Goal: Communication & Community: Answer question/provide support

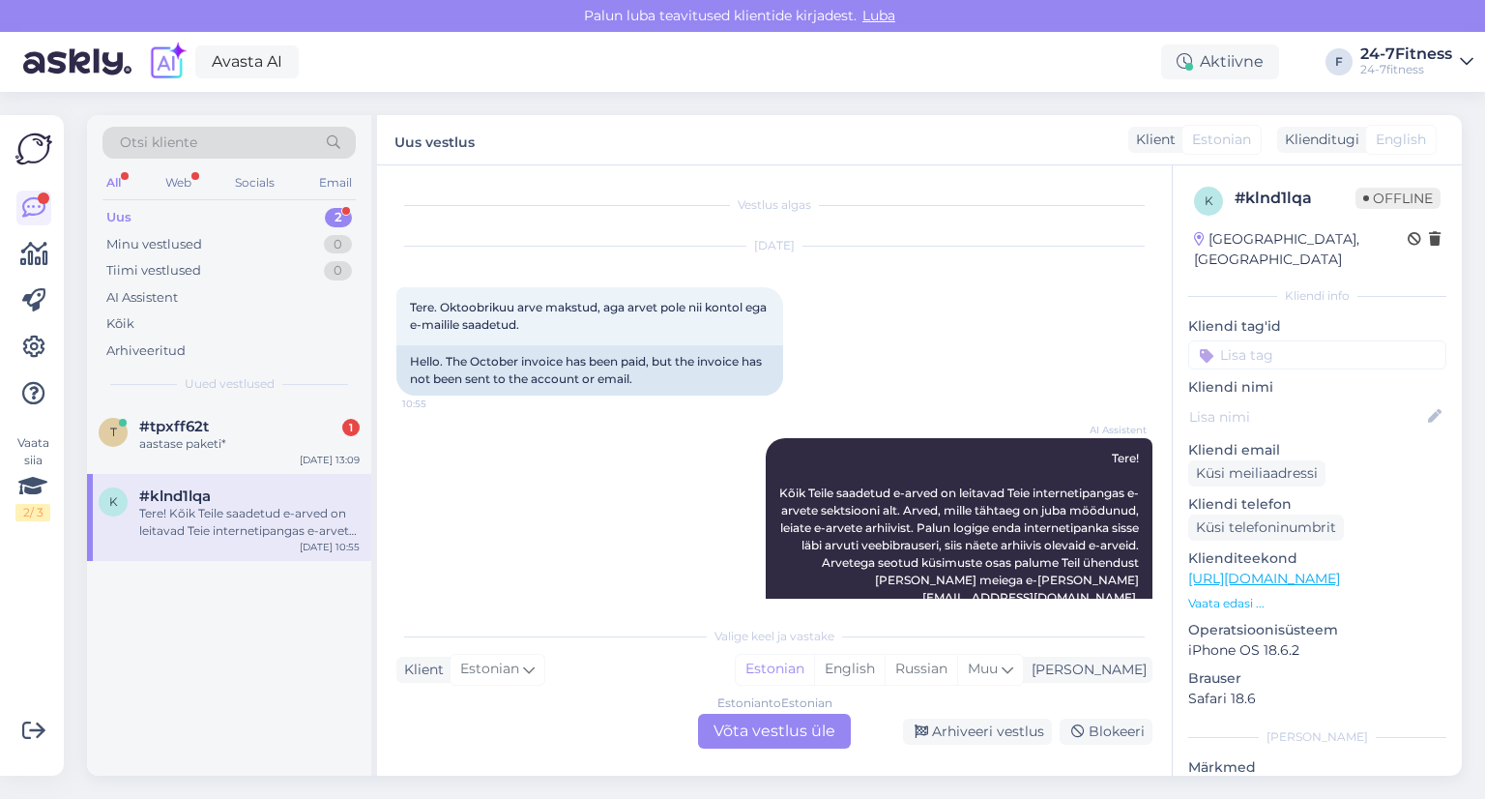
scroll to position [41, 0]
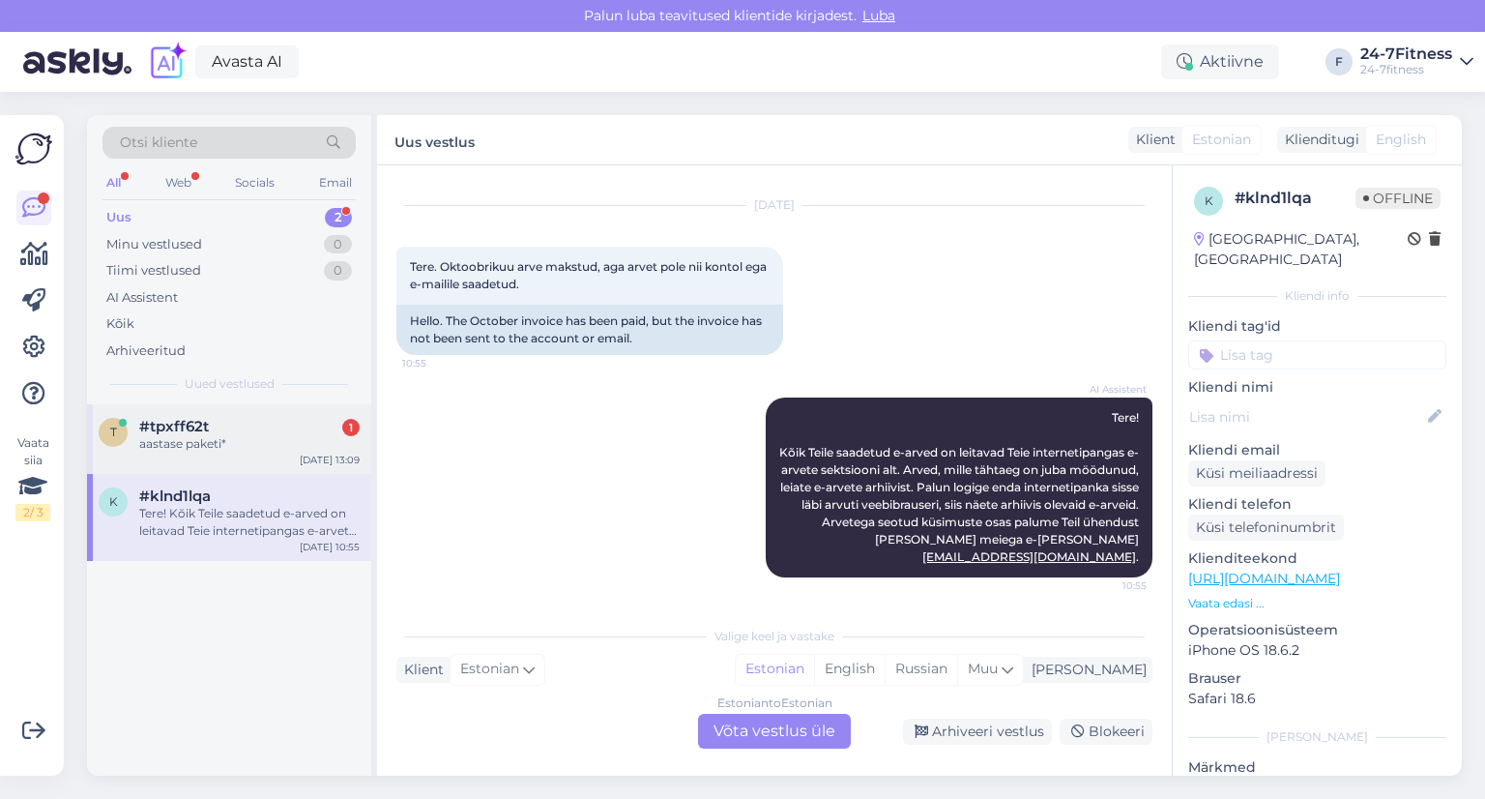
click at [235, 433] on div "#tpxff62t 1" at bounding box center [249, 426] width 220 height 17
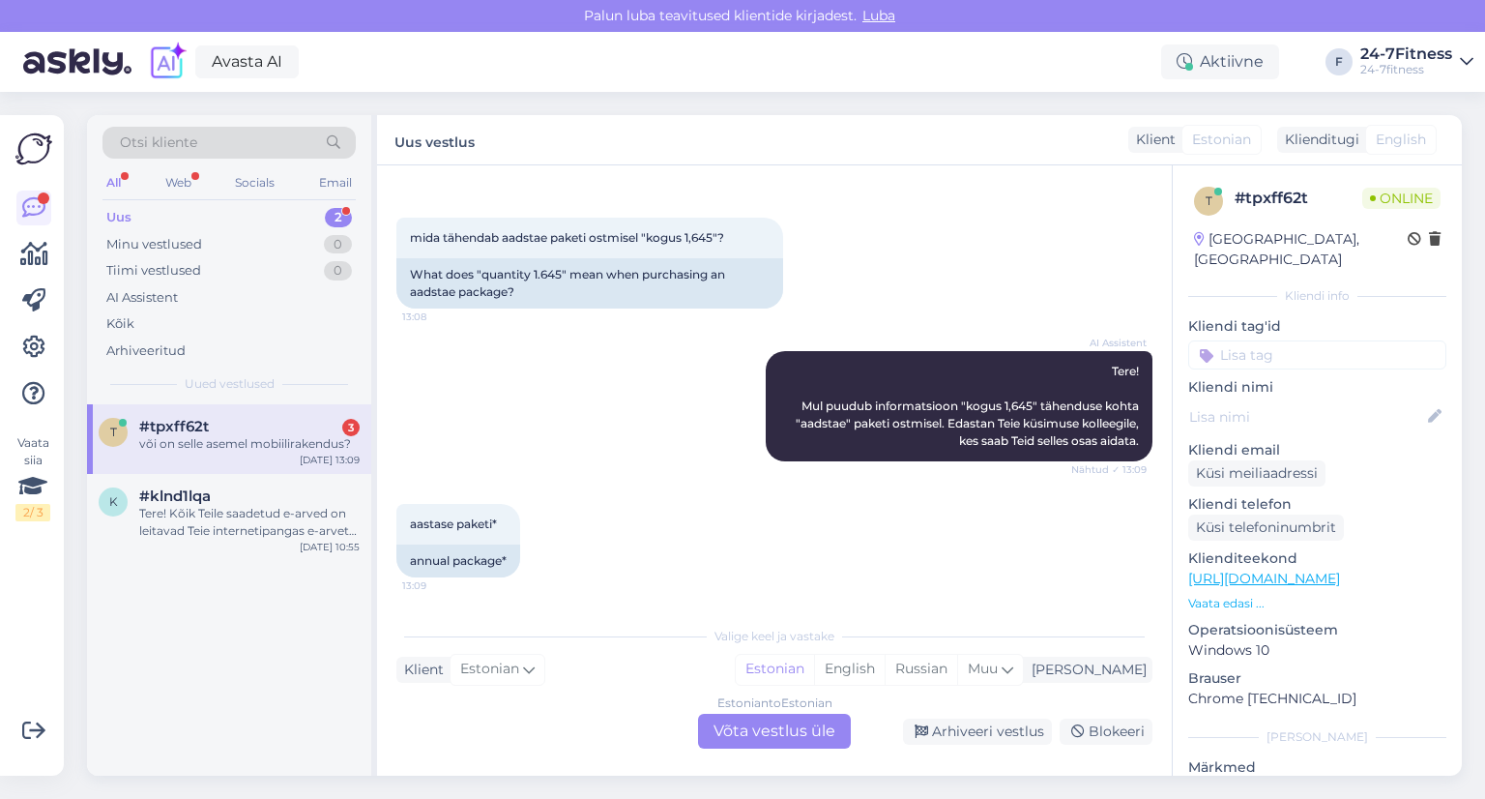
scroll to position [453, 0]
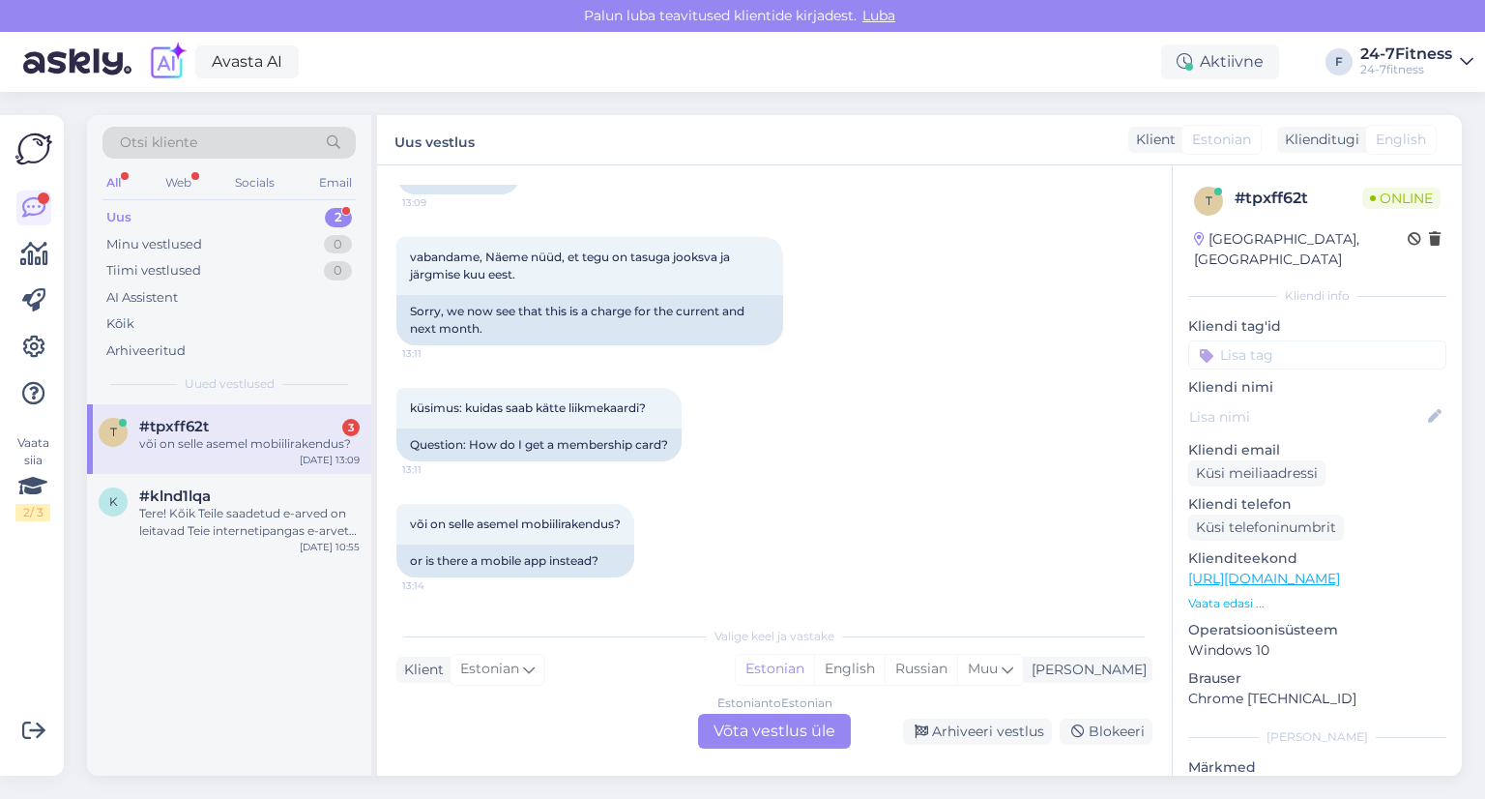
click at [757, 736] on div "Estonian to Estonian Võta vestlus üle" at bounding box center [774, 731] width 153 height 35
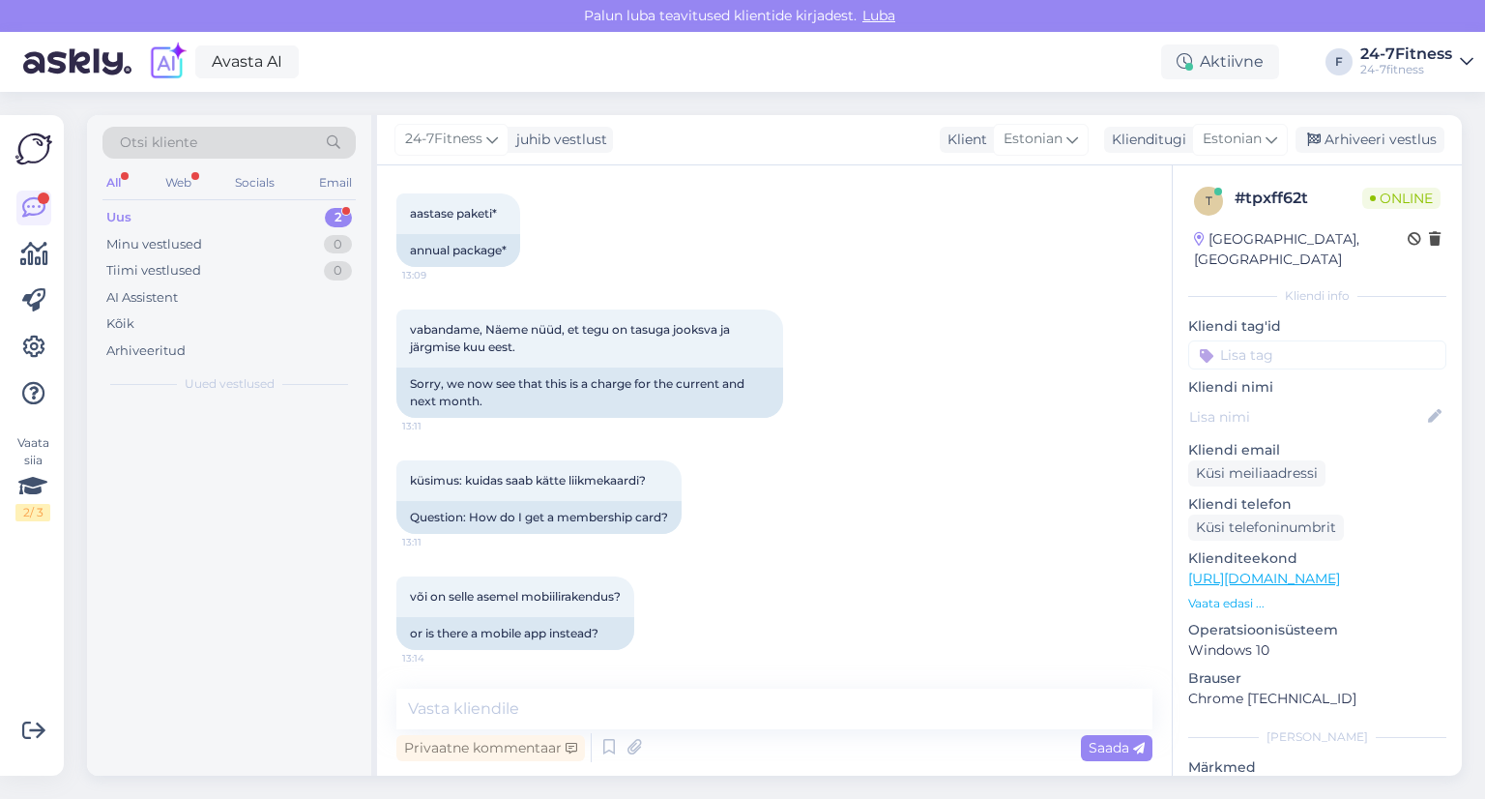
scroll to position [380, 0]
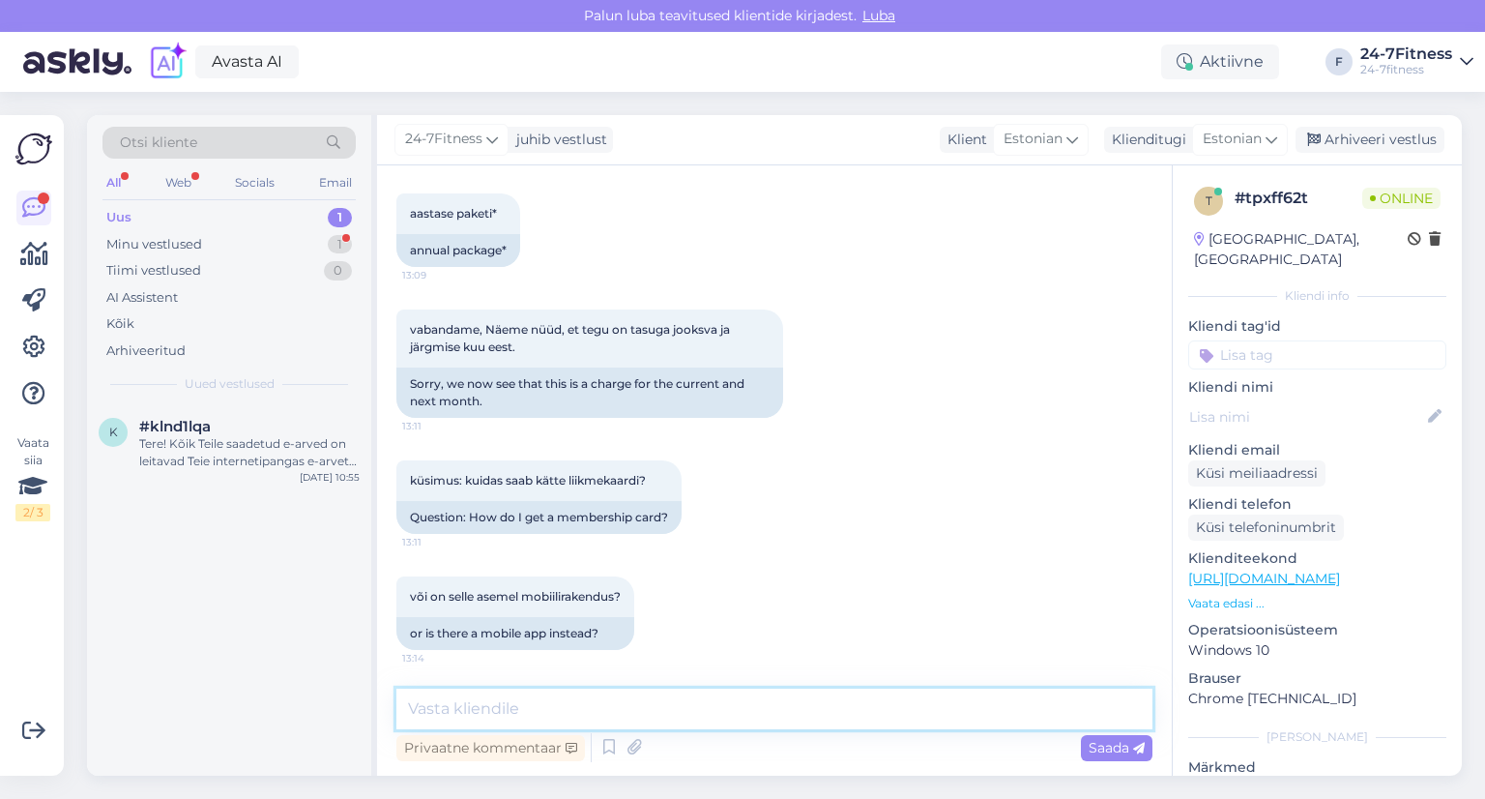
click at [646, 707] on textarea at bounding box center [774, 708] width 756 height 41
paste textarea "Paraku me ei väljasta enam plastikust kliendikaarte. Spordiklubisse saab sisene…"
type textarea "Tere! Täname Teid kirja eest! Paraku me ei väljasta enam plastikust kliendikaar…"
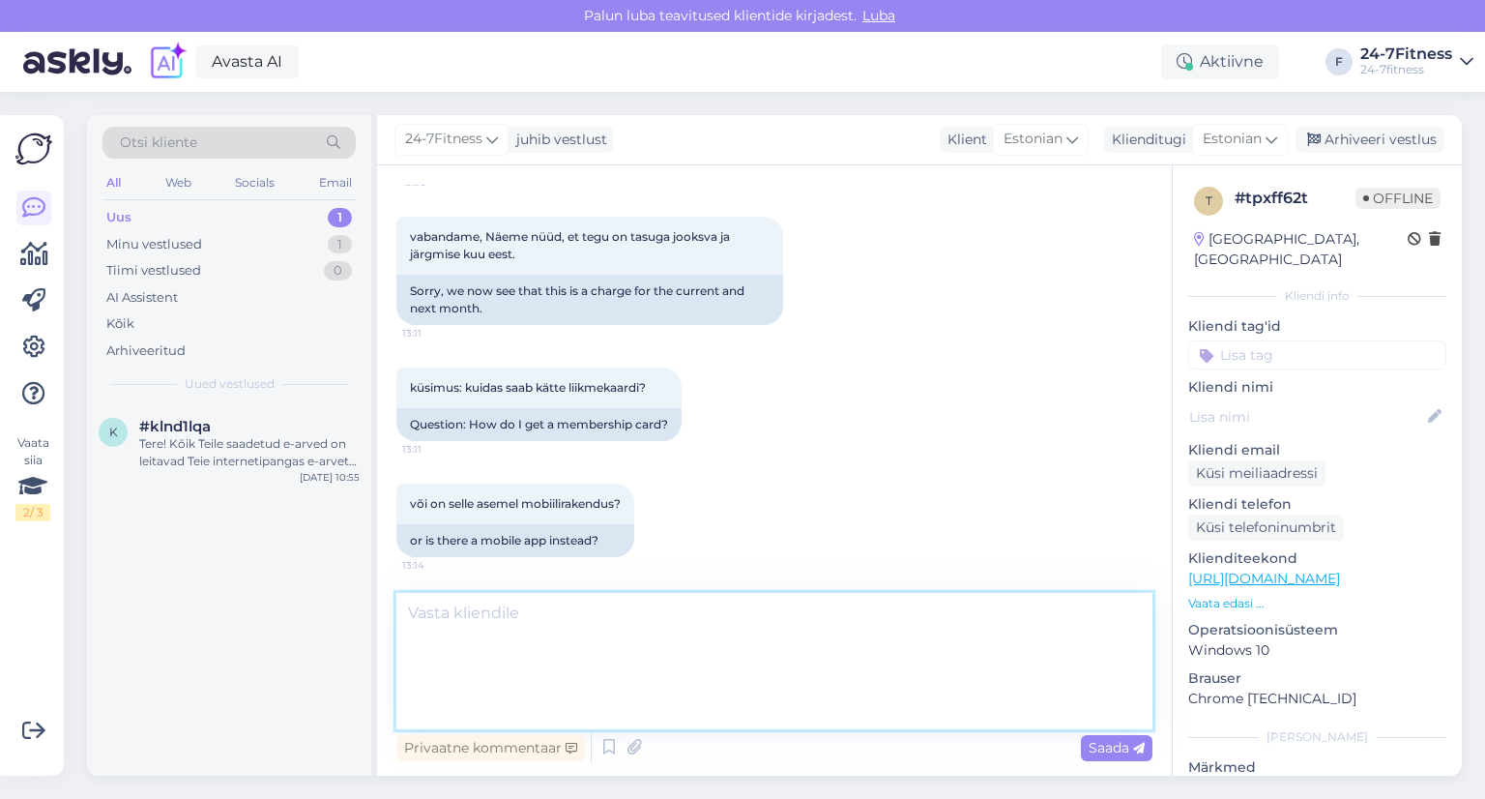
scroll to position [550, 0]
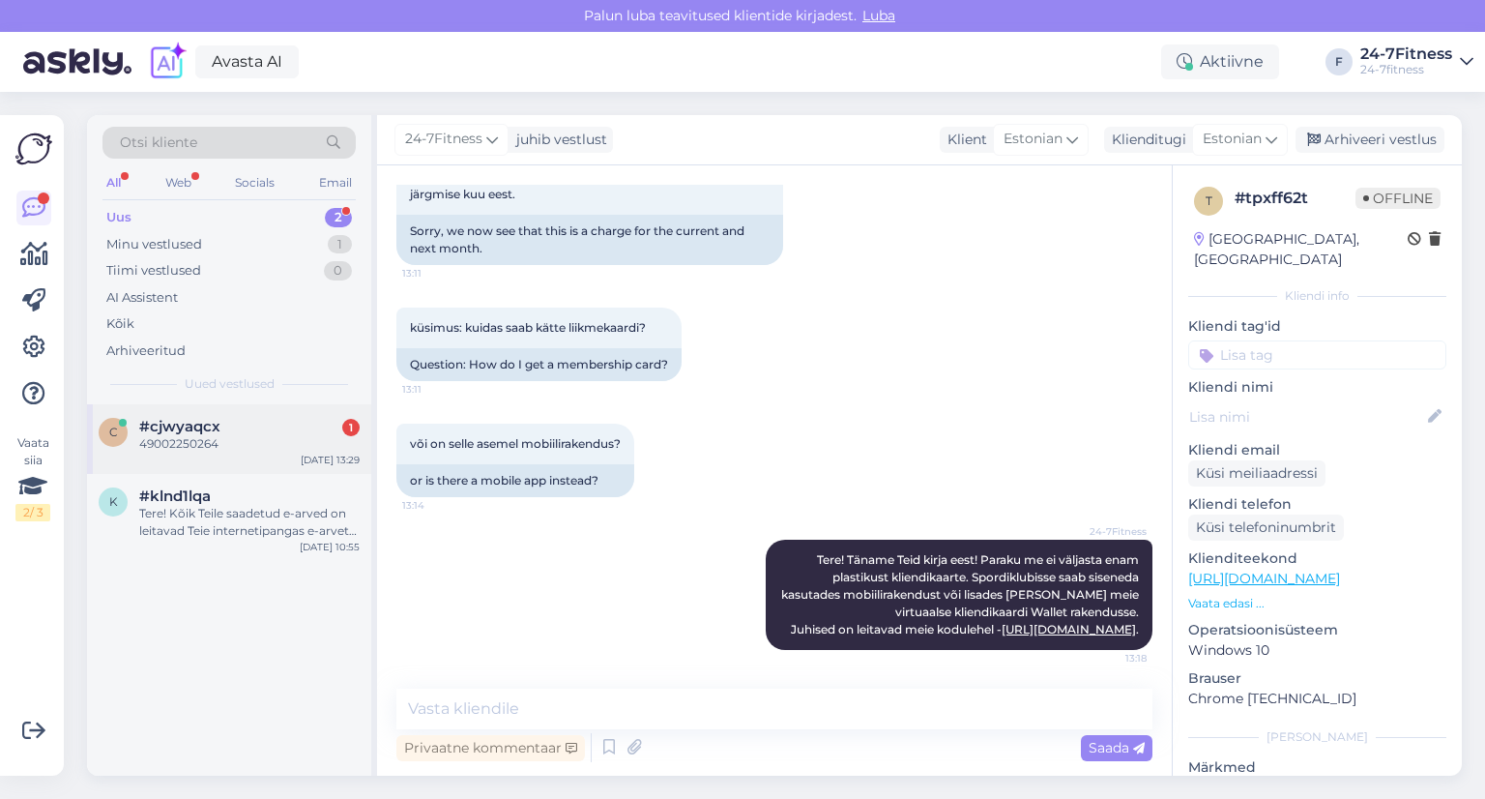
click at [207, 439] on div "49002250264" at bounding box center [249, 443] width 220 height 17
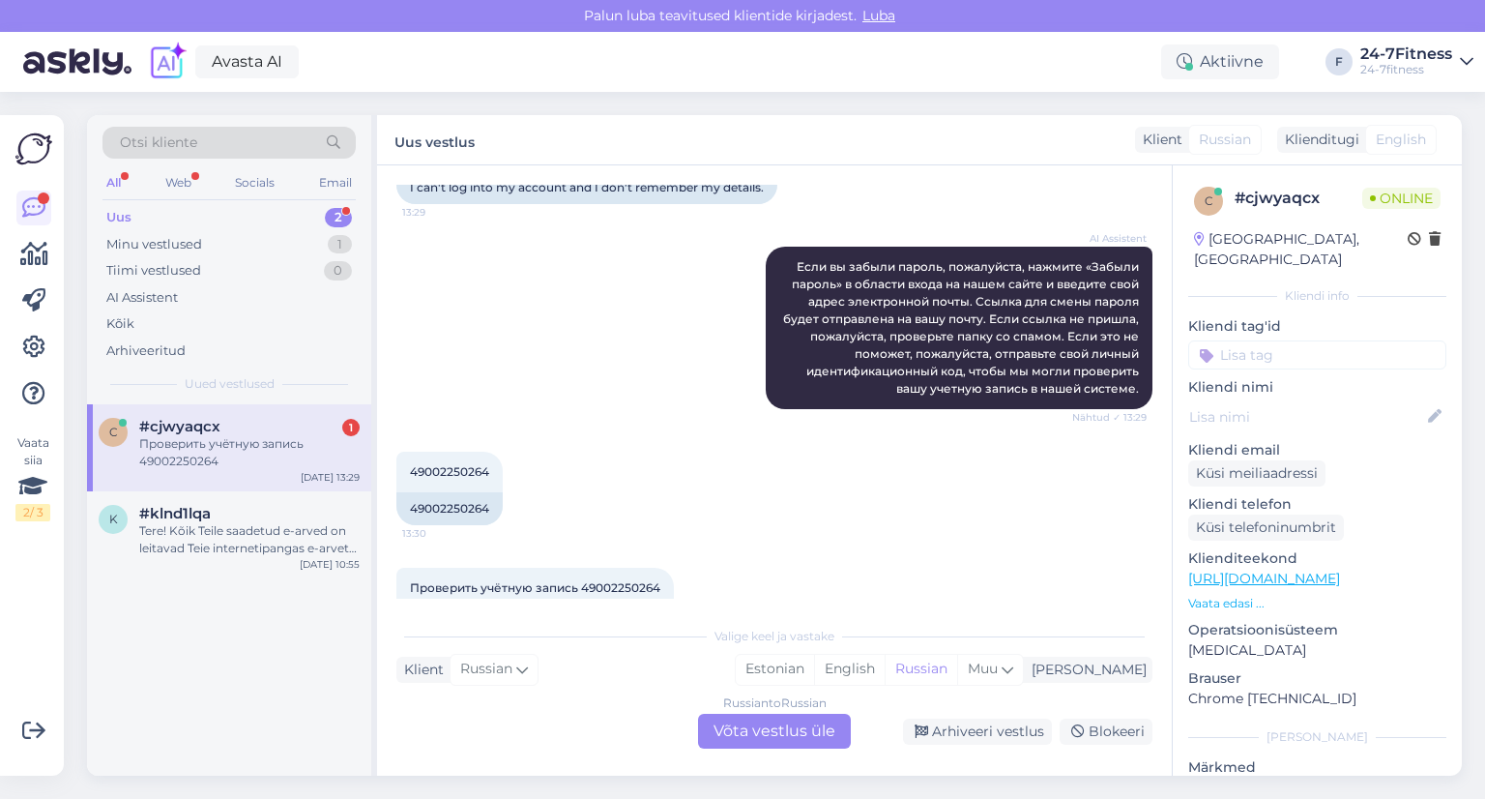
scroll to position [820, 0]
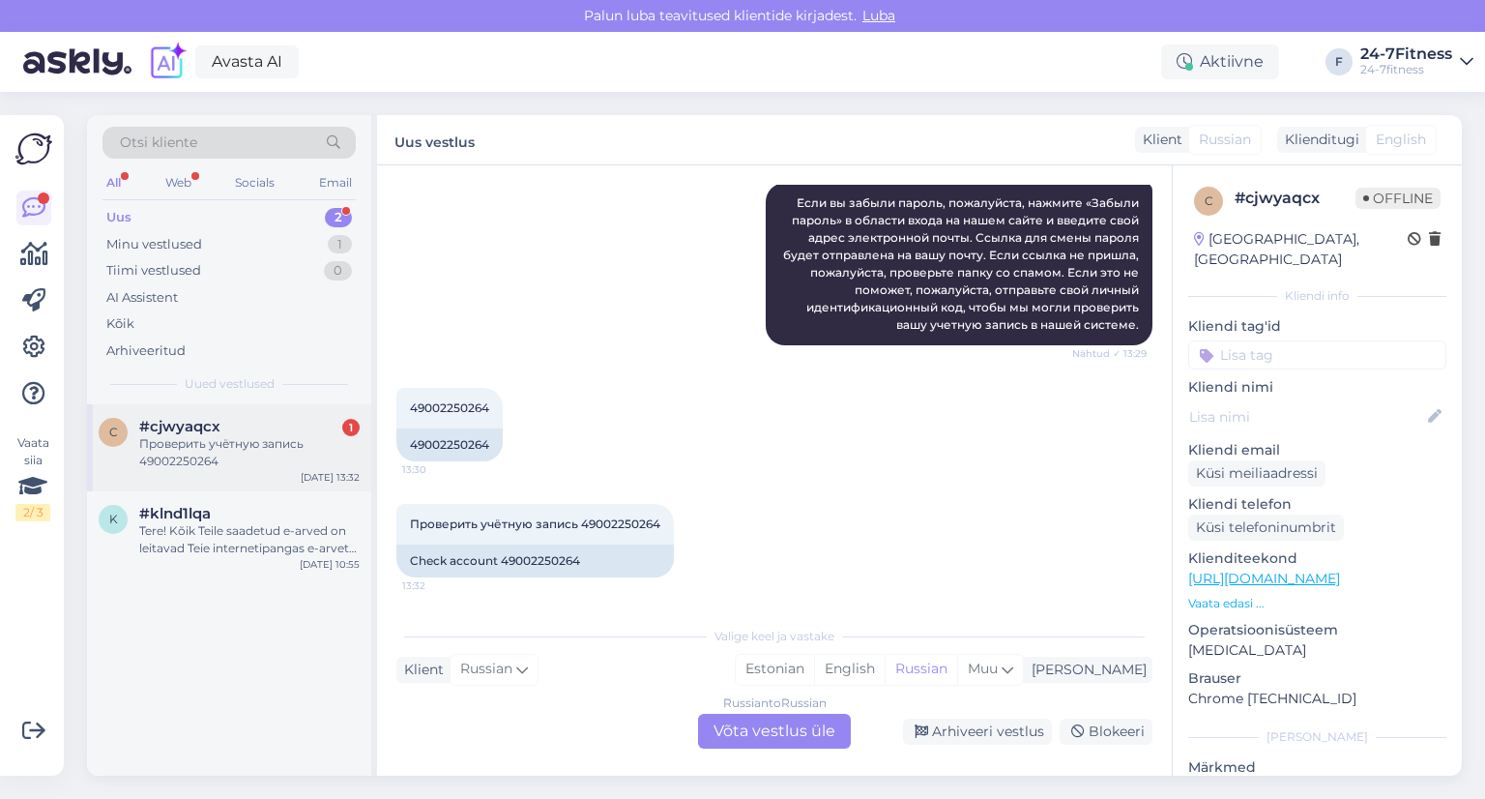
click at [173, 438] on div "Проверить учётную запись 49002250264" at bounding box center [249, 452] width 220 height 35
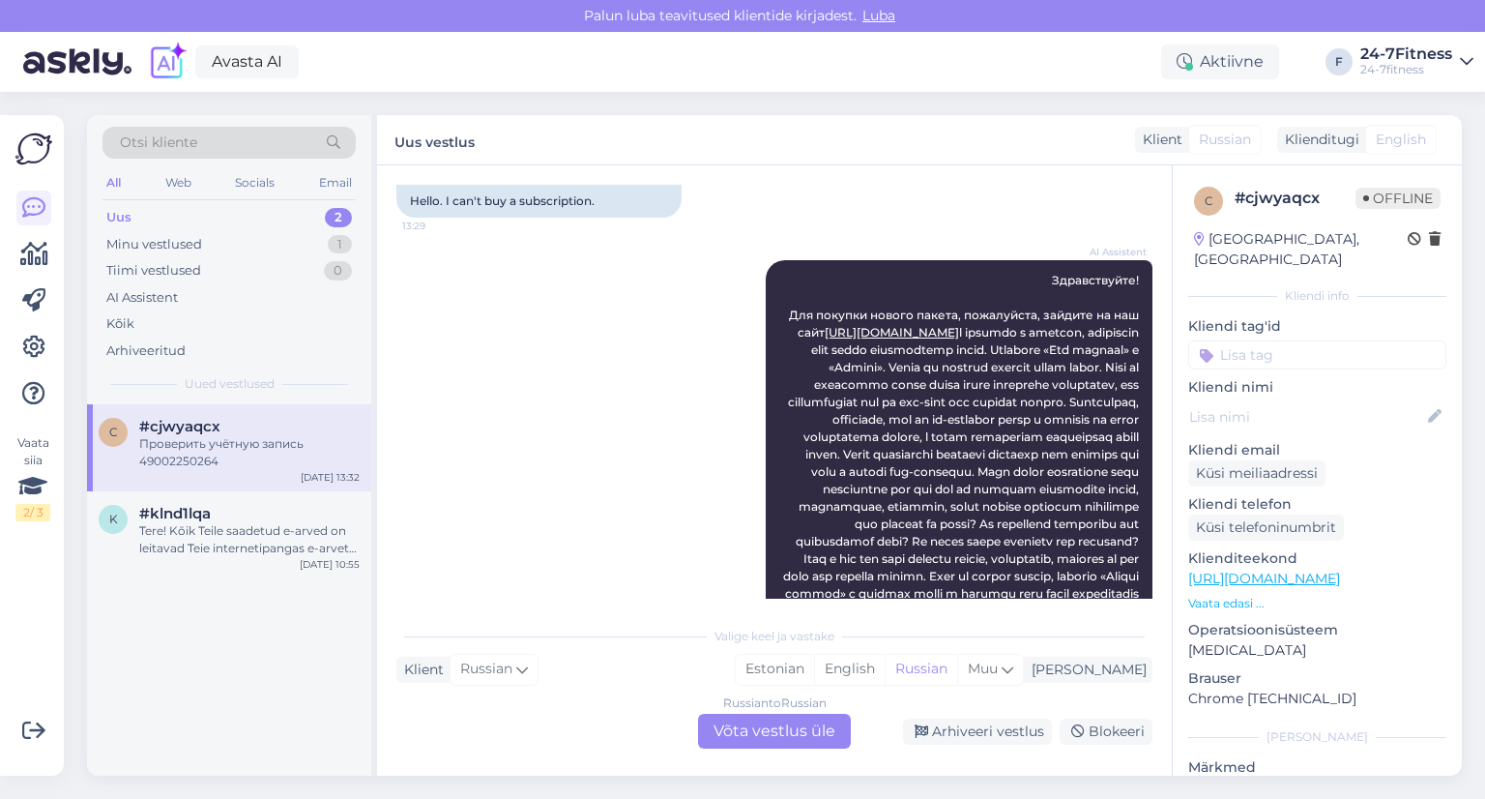
scroll to position [0, 0]
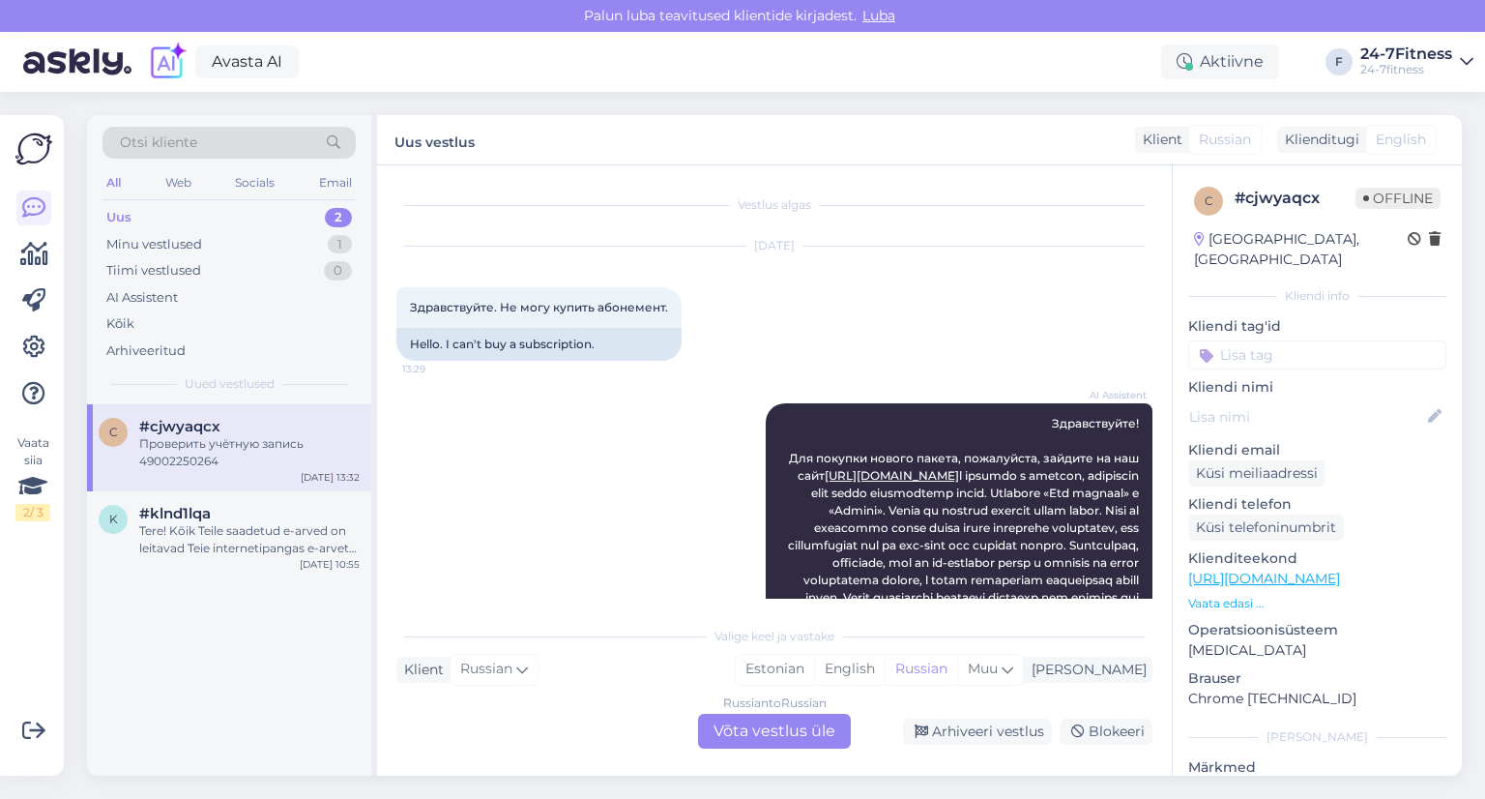
drag, startPoint x: 668, startPoint y: 310, endPoint x: 375, endPoint y: 305, distance: 293.0
click at [373, 305] on div "Otsi kliente All Web Socials Email Uus 2 Minu vestlused 1 Tiimi vestlused 0 AI …" at bounding box center [774, 445] width 1375 height 660
click at [482, 451] on div "AI Assistent Здравствуйте! Для покупки нового пакета, пожалуйста, зайдите на на…" at bounding box center [774, 597] width 756 height 431
drag, startPoint x: 665, startPoint y: 307, endPoint x: 424, endPoint y: 299, distance: 241.9
click at [396, 300] on div "Здравствуйте. Не могу купить абонемент. 13:29" at bounding box center [538, 307] width 285 height 41
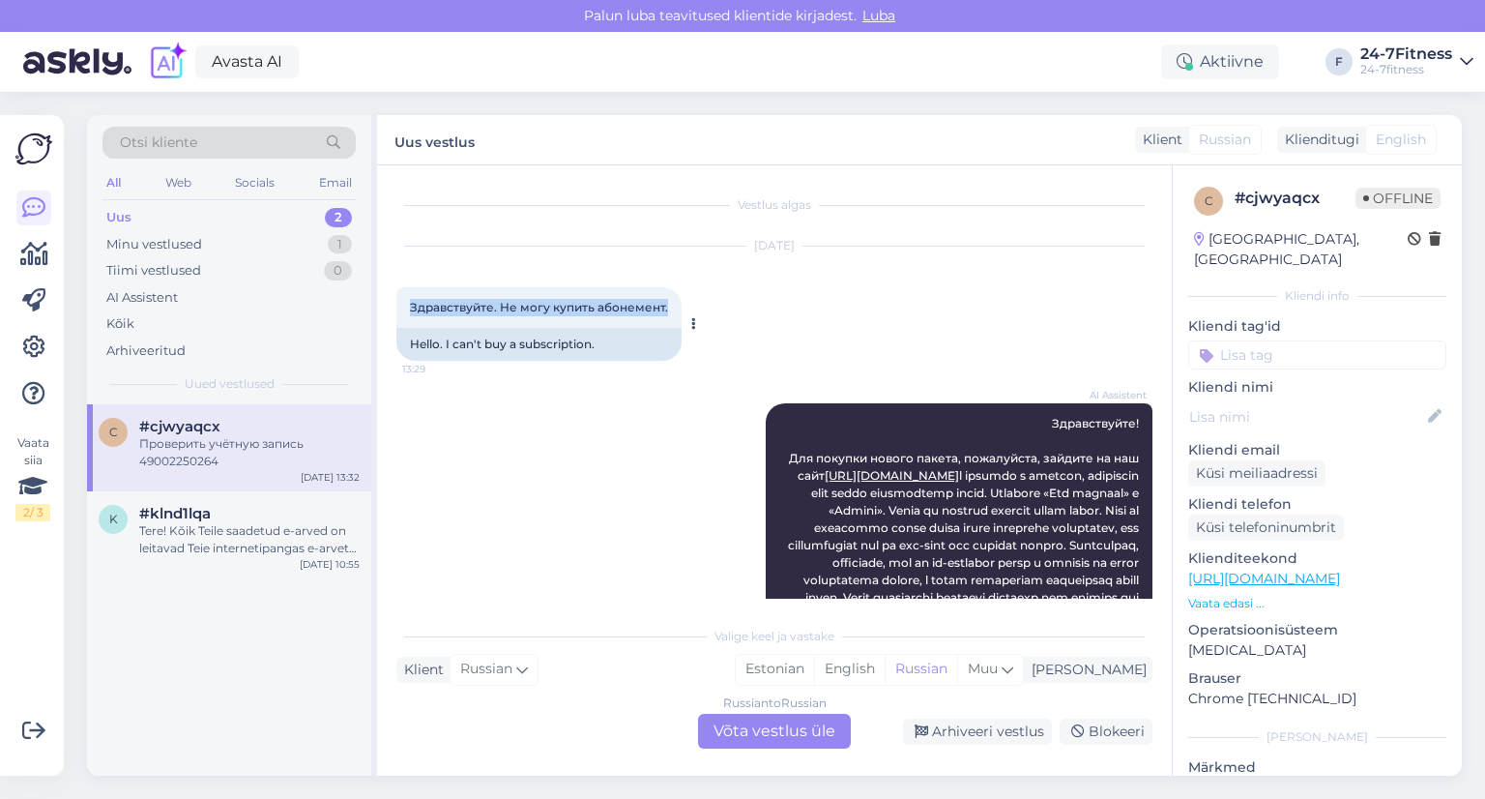
copy span "Здравствуйте. Не могу купить абонемент."
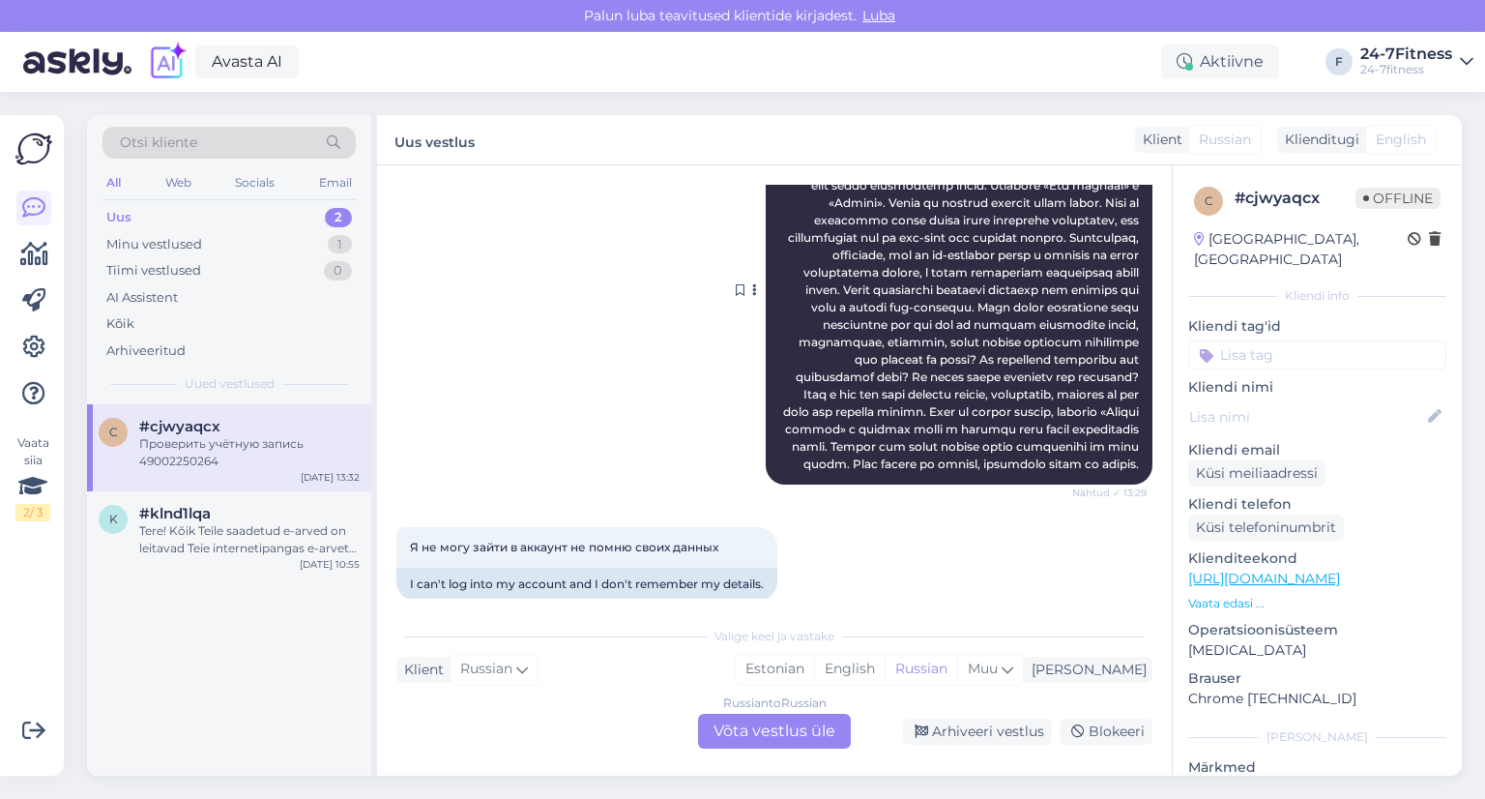
scroll to position [483, 0]
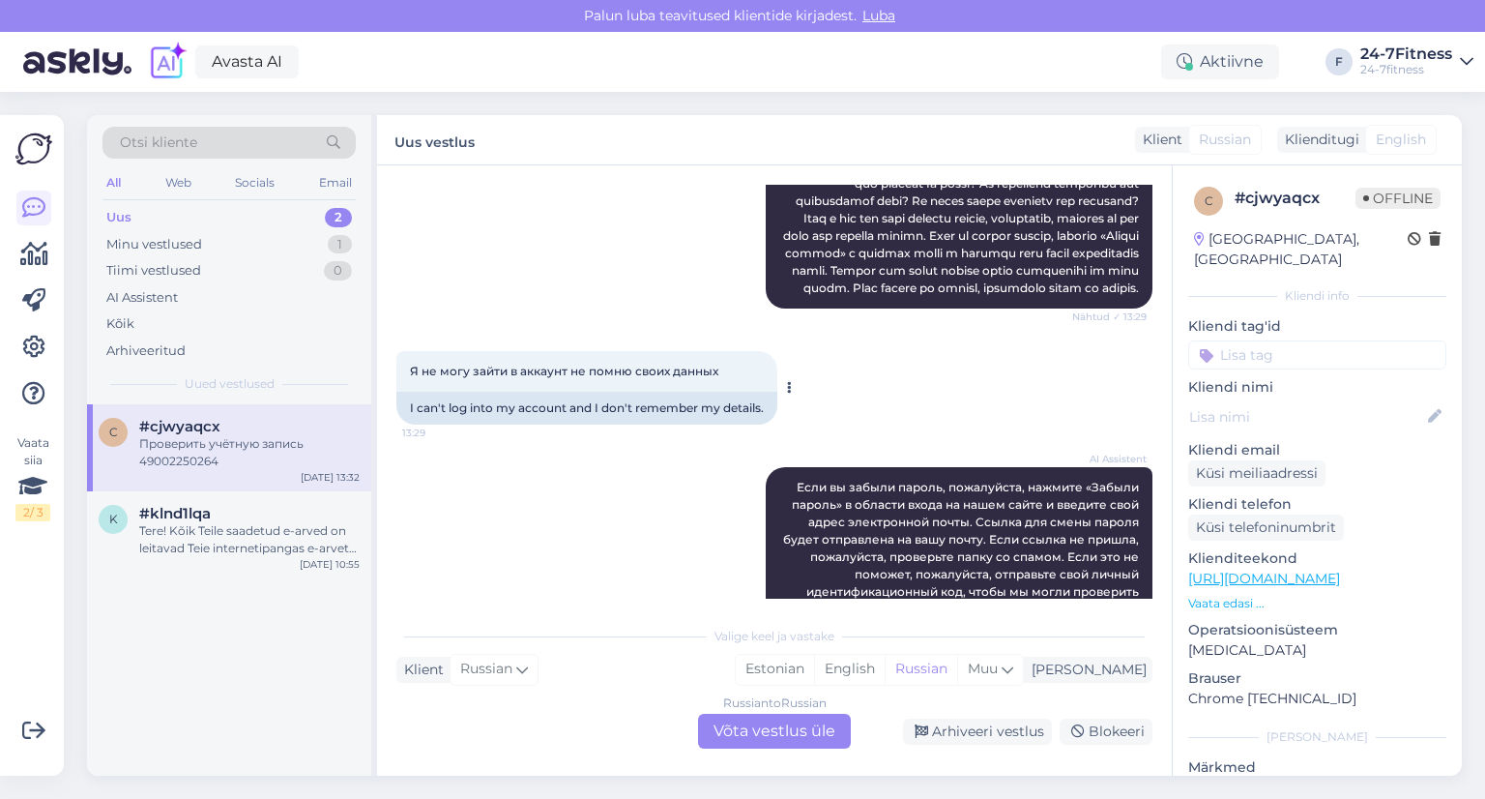
drag, startPoint x: 723, startPoint y: 423, endPoint x: 418, endPoint y: 420, distance: 305.6
click at [402, 392] on div "Я не могу зайти в аккаунт не помню своих данных 13:29" at bounding box center [586, 371] width 381 height 41
copy span "Я не могу зайти в аккаунт не помню своих данных"
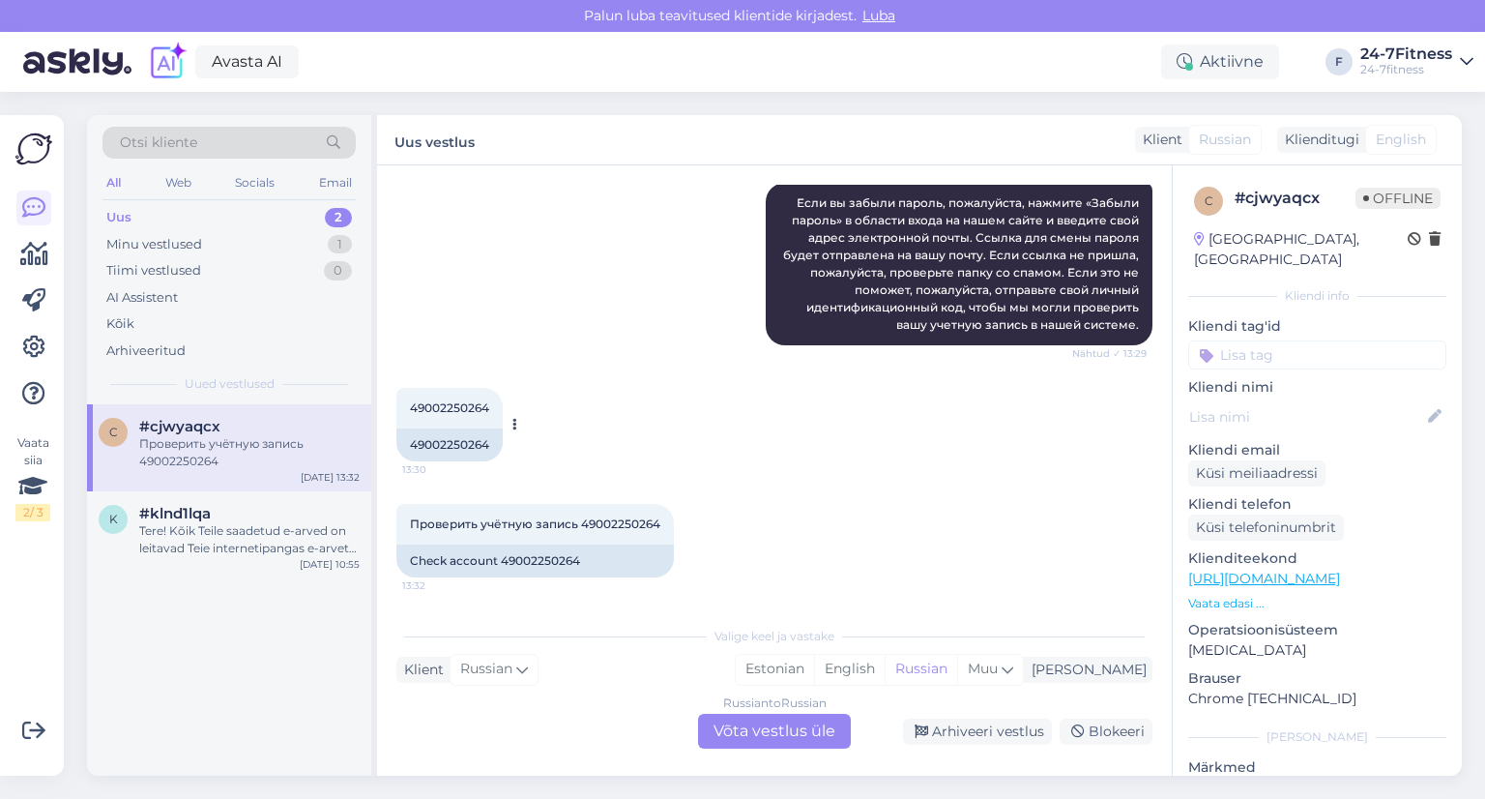
scroll to position [820, 0]
drag, startPoint x: 492, startPoint y: 407, endPoint x: 411, endPoint y: 407, distance: 81.2
click at [411, 407] on div "49002250264 13:30" at bounding box center [449, 408] width 106 height 41
copy span "49002250264"
click at [778, 525] on div "Проверить учётную запись 49002250264 13:32 Check account 49002250264" at bounding box center [774, 540] width 756 height 116
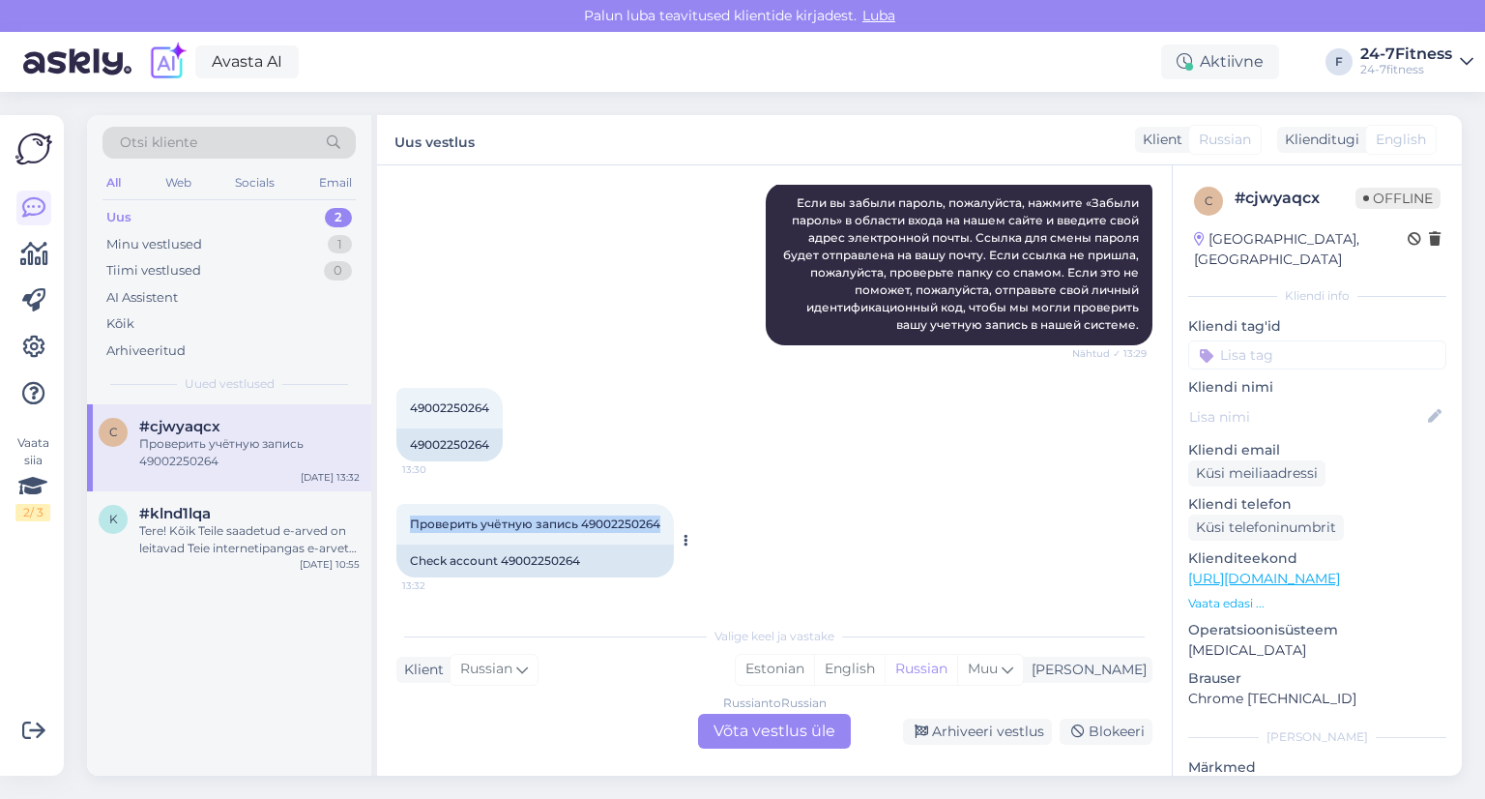
drag, startPoint x: 410, startPoint y: 521, endPoint x: 664, endPoint y: 521, distance: 254.3
click at [664, 521] on div "Проверить учётную запись 49002250264 13:32" at bounding box center [535, 524] width 278 height 41
copy span "Проверить учётную запись 49002250264"
click at [781, 732] on div "Russian to Russian Võta vestlus üle" at bounding box center [774, 731] width 153 height 35
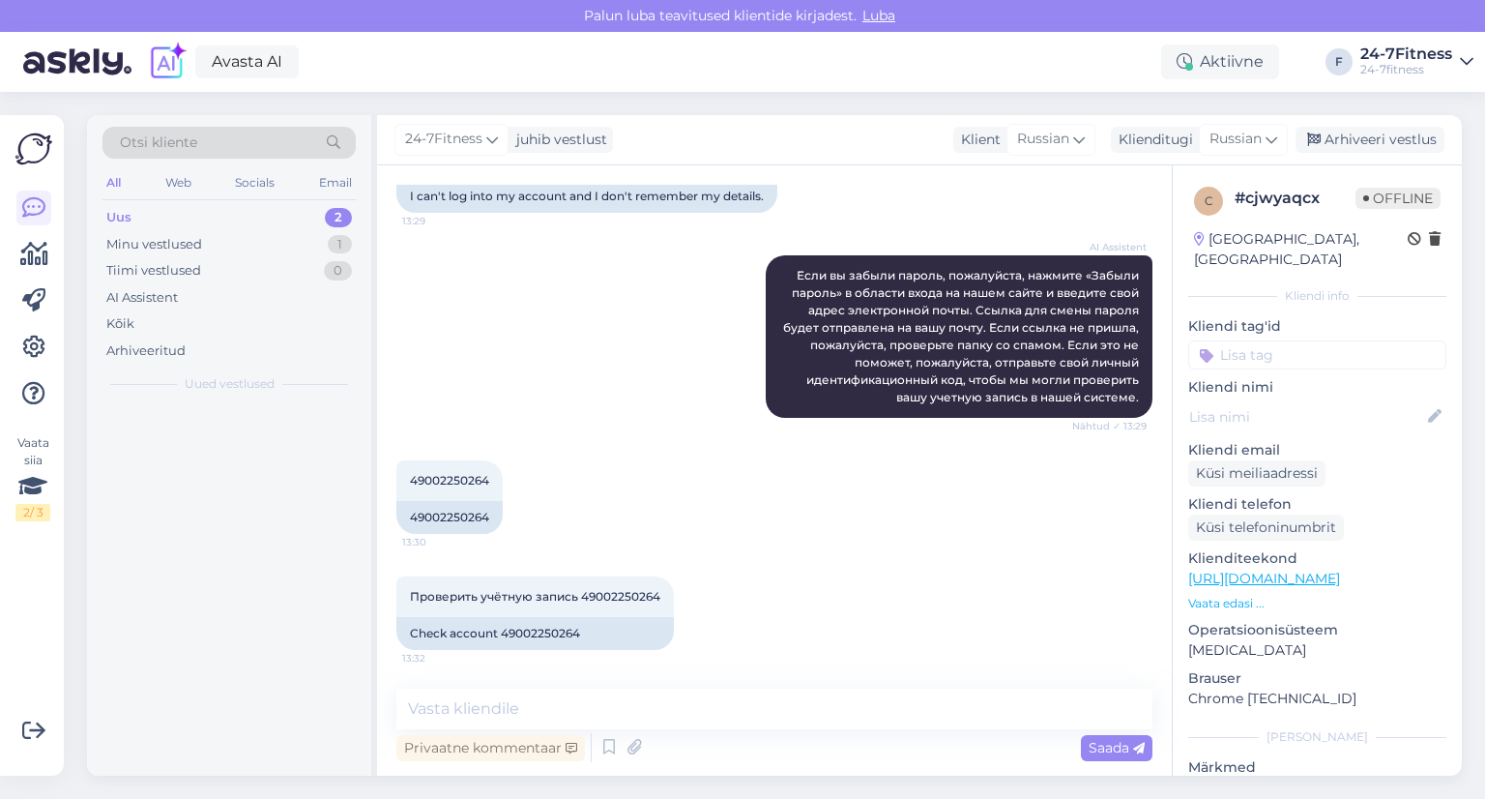
scroll to position [747, 0]
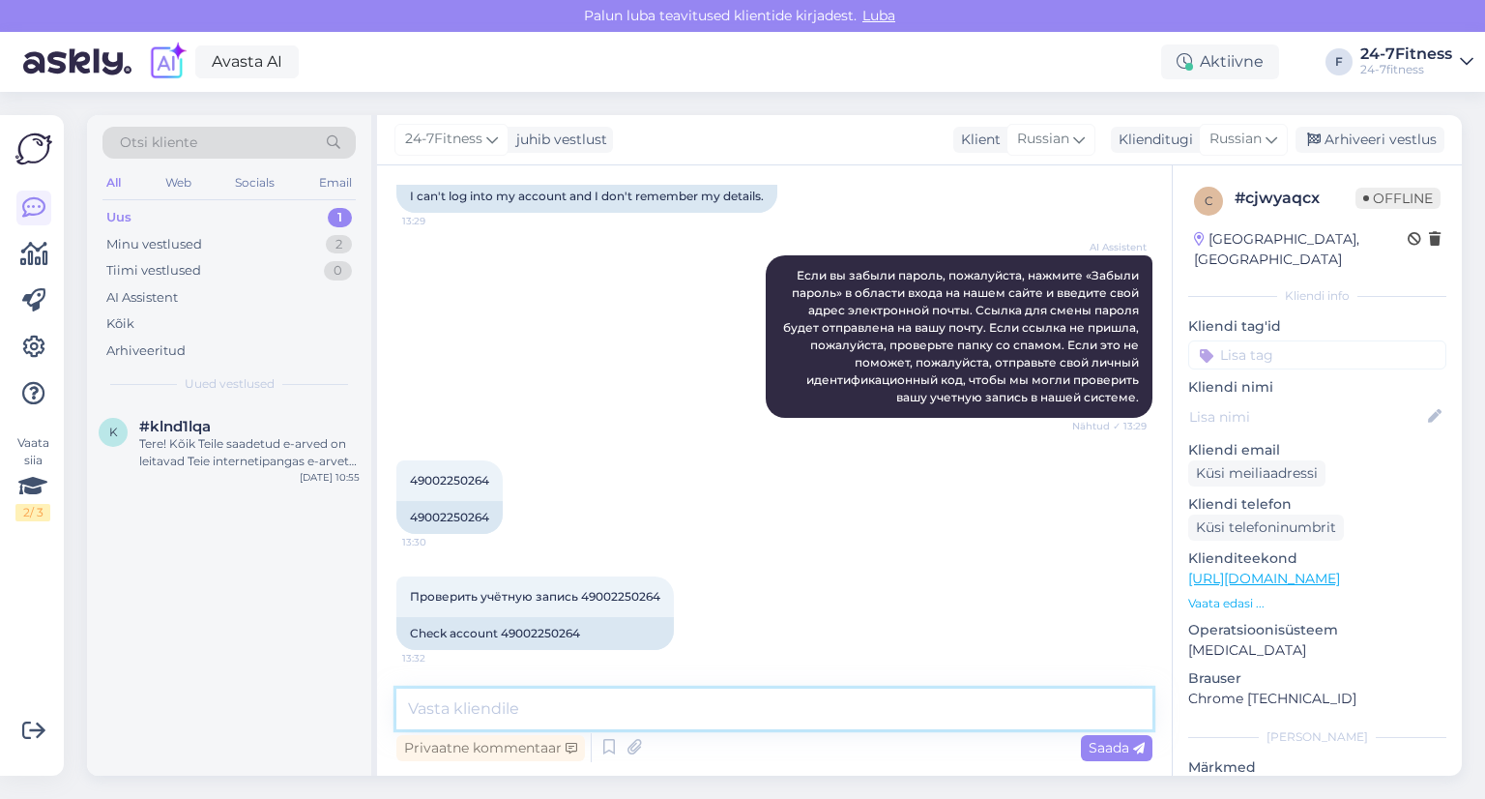
click at [640, 712] on textarea at bounding box center [774, 708] width 756 height 41
drag, startPoint x: 490, startPoint y: 480, endPoint x: 406, endPoint y: 480, distance: 84.1
click at [406, 480] on div "49002250264 13:30" at bounding box center [449, 480] width 106 height 41
copy span "49002250264"
click at [531, 711] on textarea at bounding box center [774, 708] width 756 height 41
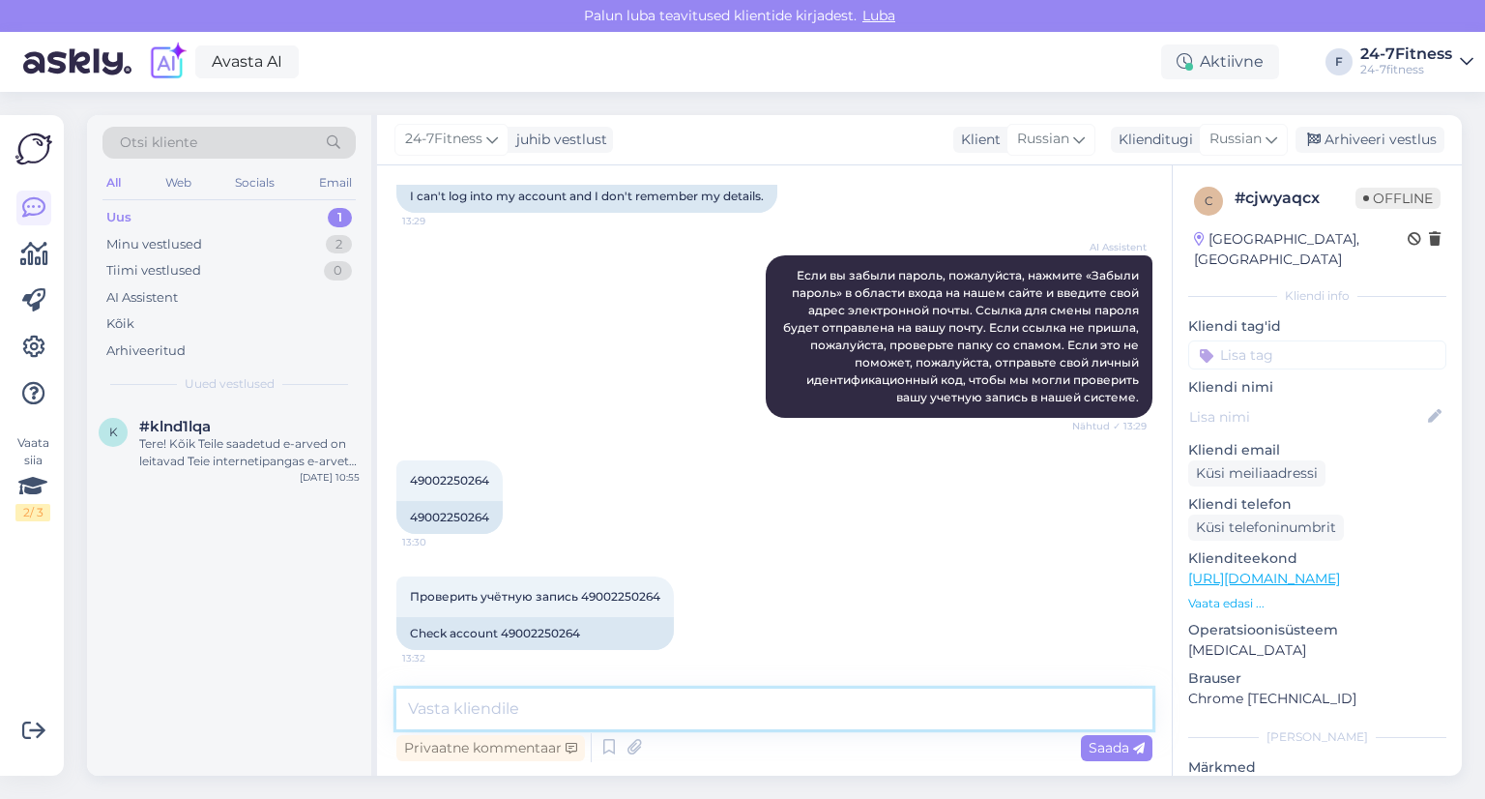
paste textarea "Благодарим Вас за письмо! В нашей системе Ваша учётная запись уже привязана к а…"
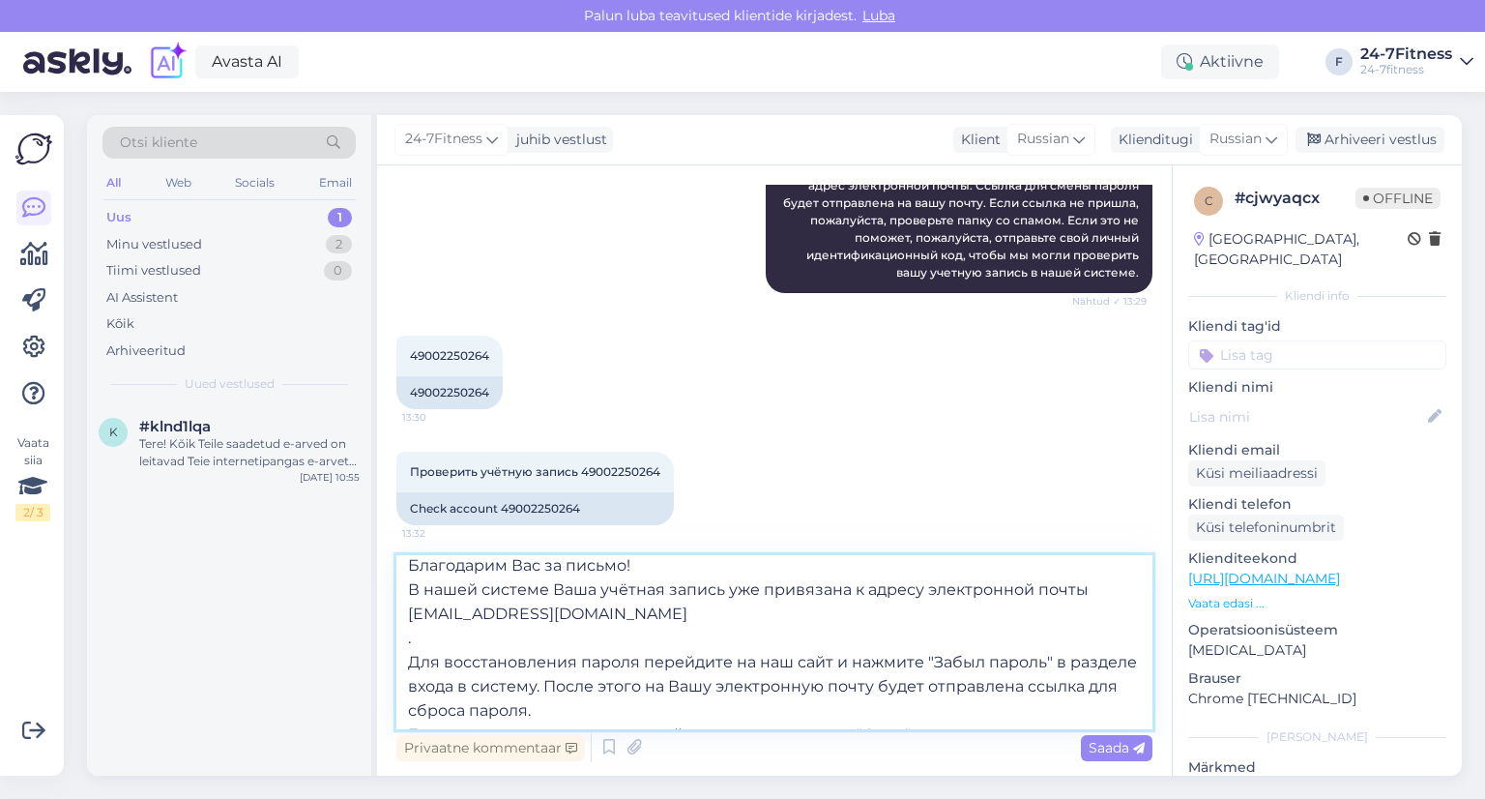
scroll to position [0, 0]
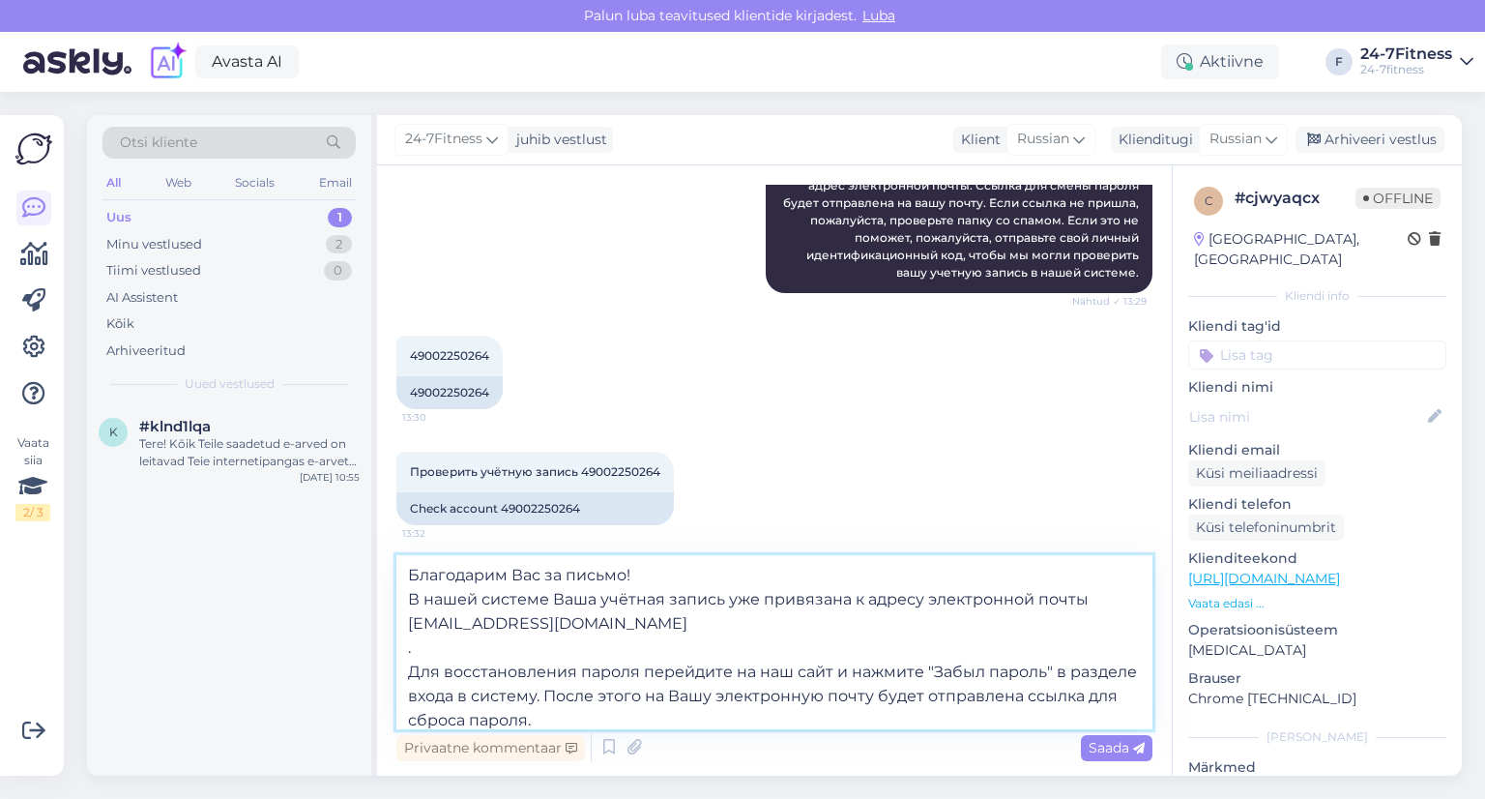
drag, startPoint x: 583, startPoint y: 625, endPoint x: 402, endPoint y: 623, distance: 180.8
click at [402, 623] on textarea "Благодарим Вас за письмо! В нашей системе Ваша учётная запись уже привязана к а…" at bounding box center [774, 642] width 756 height 174
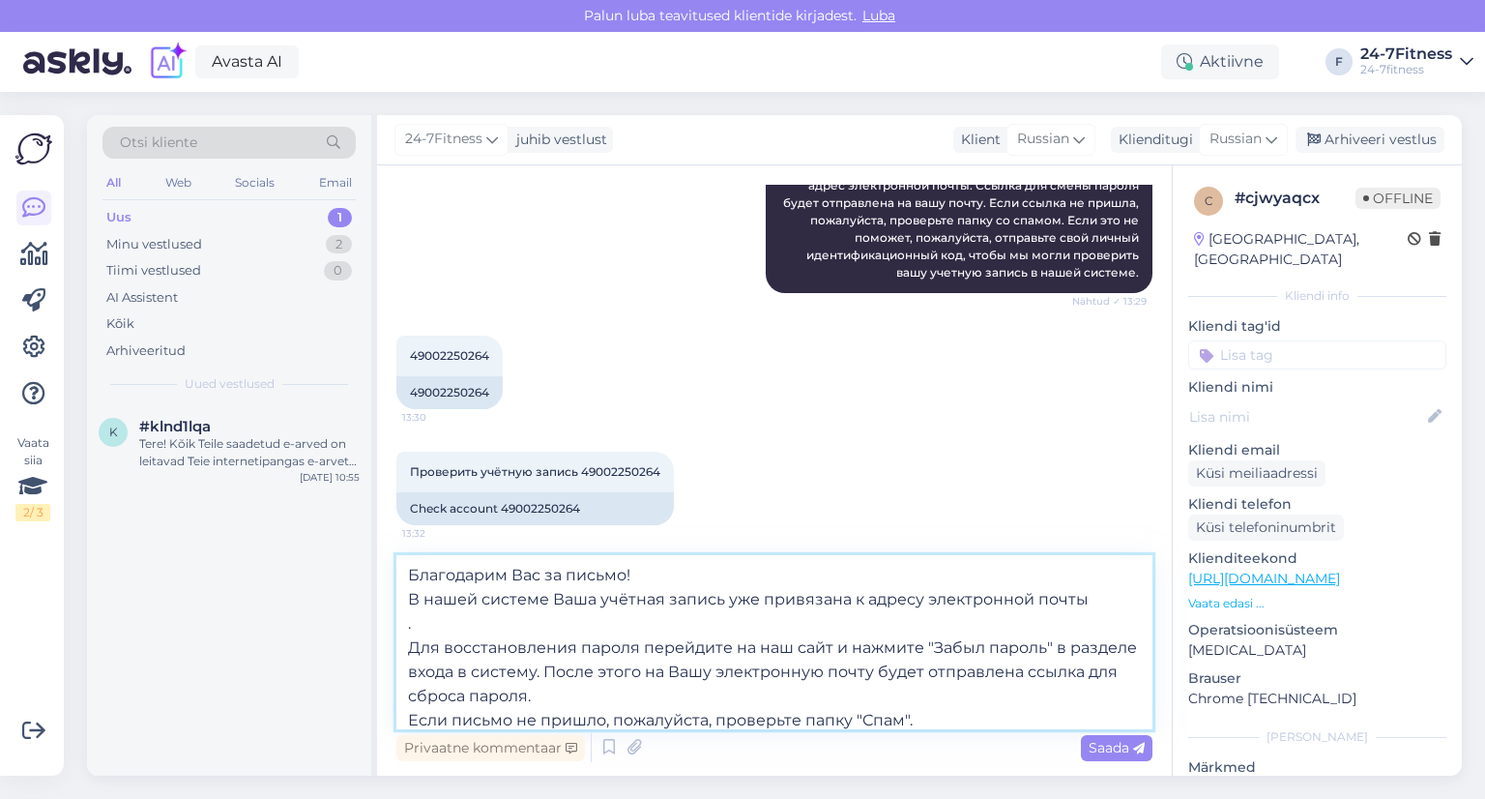
paste textarea "[EMAIL_ADDRESS][DOMAIN_NAME]"
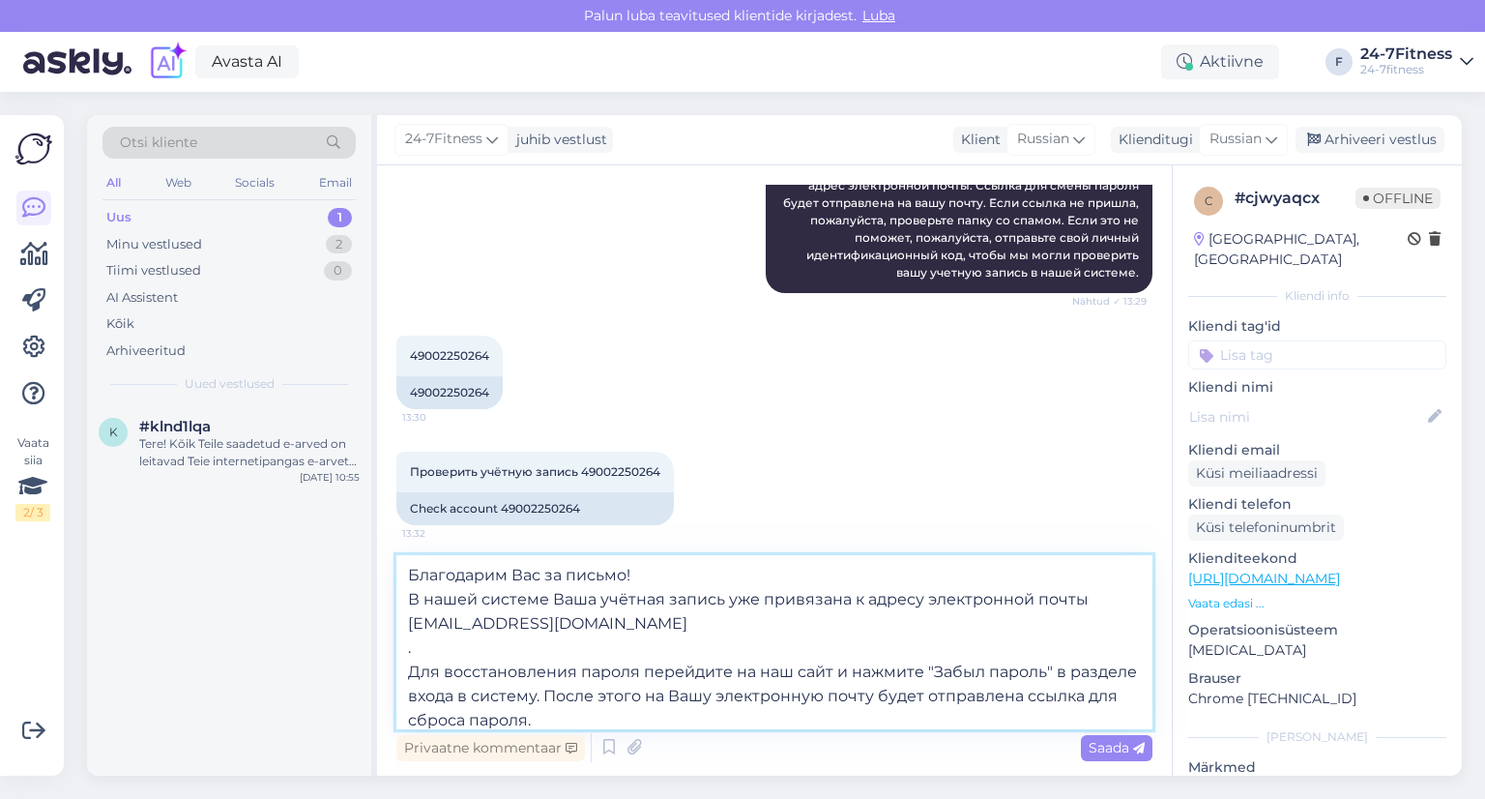
click at [437, 652] on textarea "Благодарим Вас за письмо! В нашей системе Ваша учётная запись уже привязана к а…" at bounding box center [774, 642] width 756 height 174
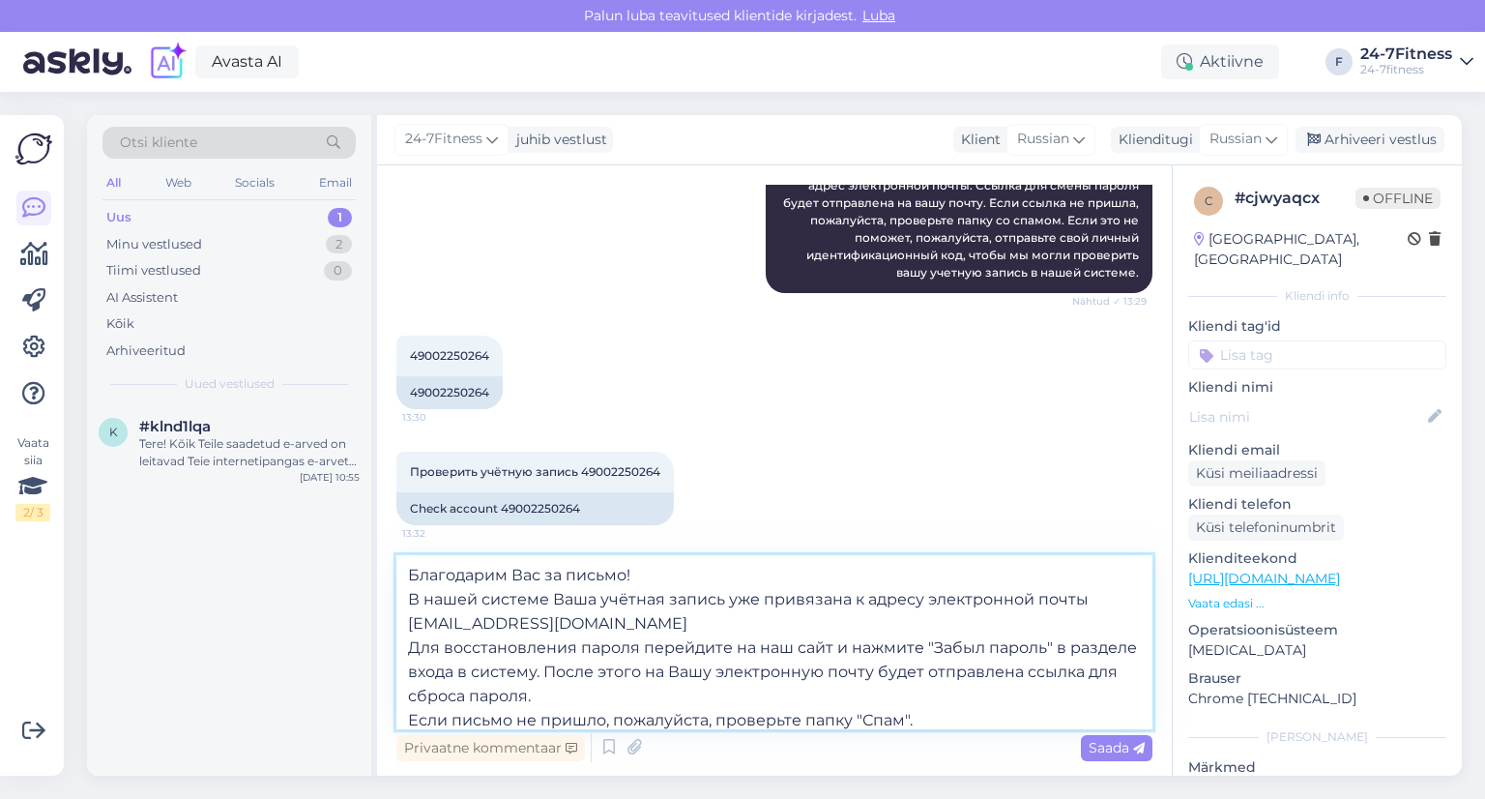
scroll to position [11, 0]
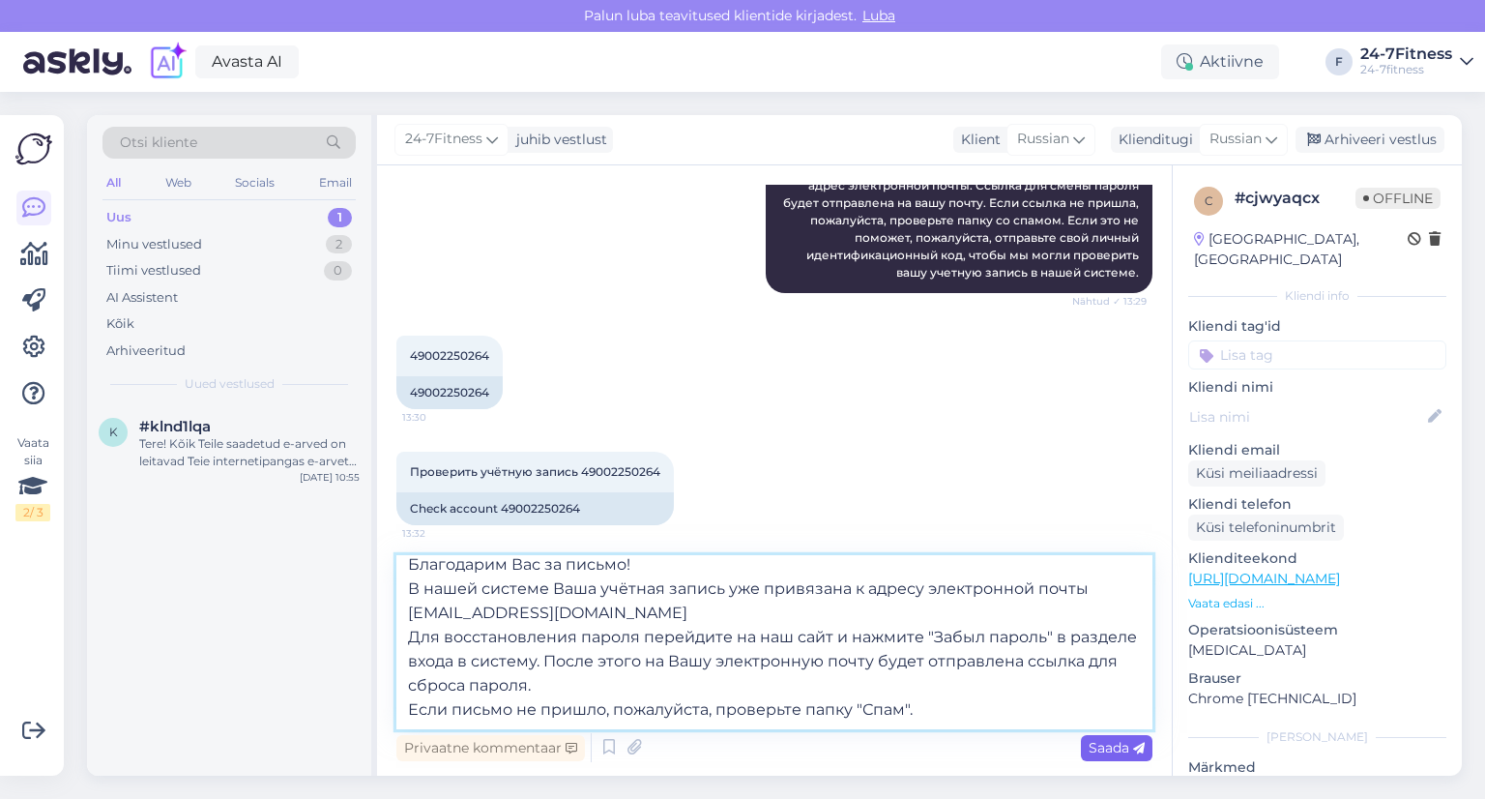
type textarea "Благодарим Вас за письмо! В нашей системе Ваша учётная запись уже привязана к а…"
click at [1114, 748] on span "Saada" at bounding box center [1117, 747] width 56 height 17
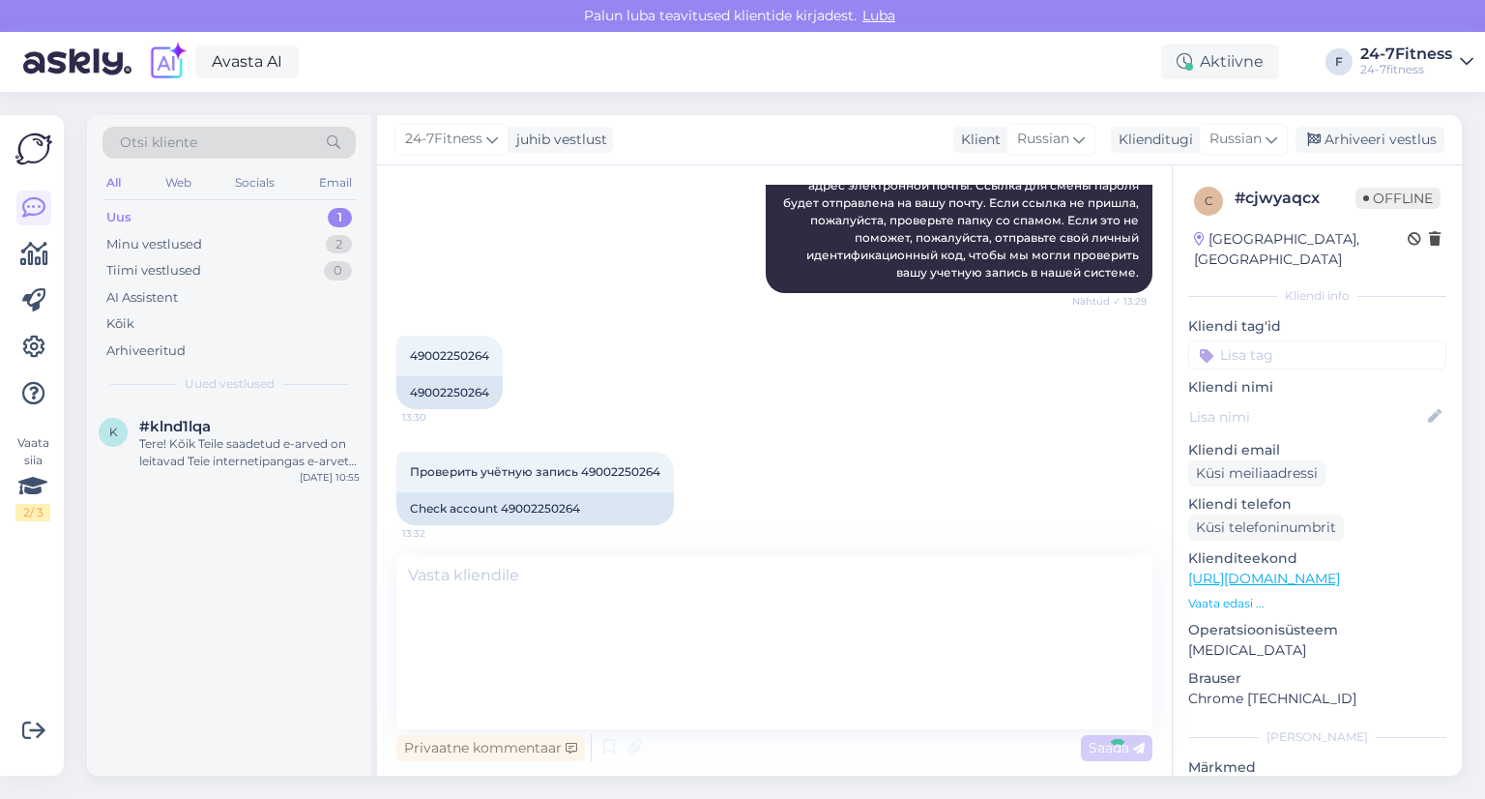
scroll to position [0, 0]
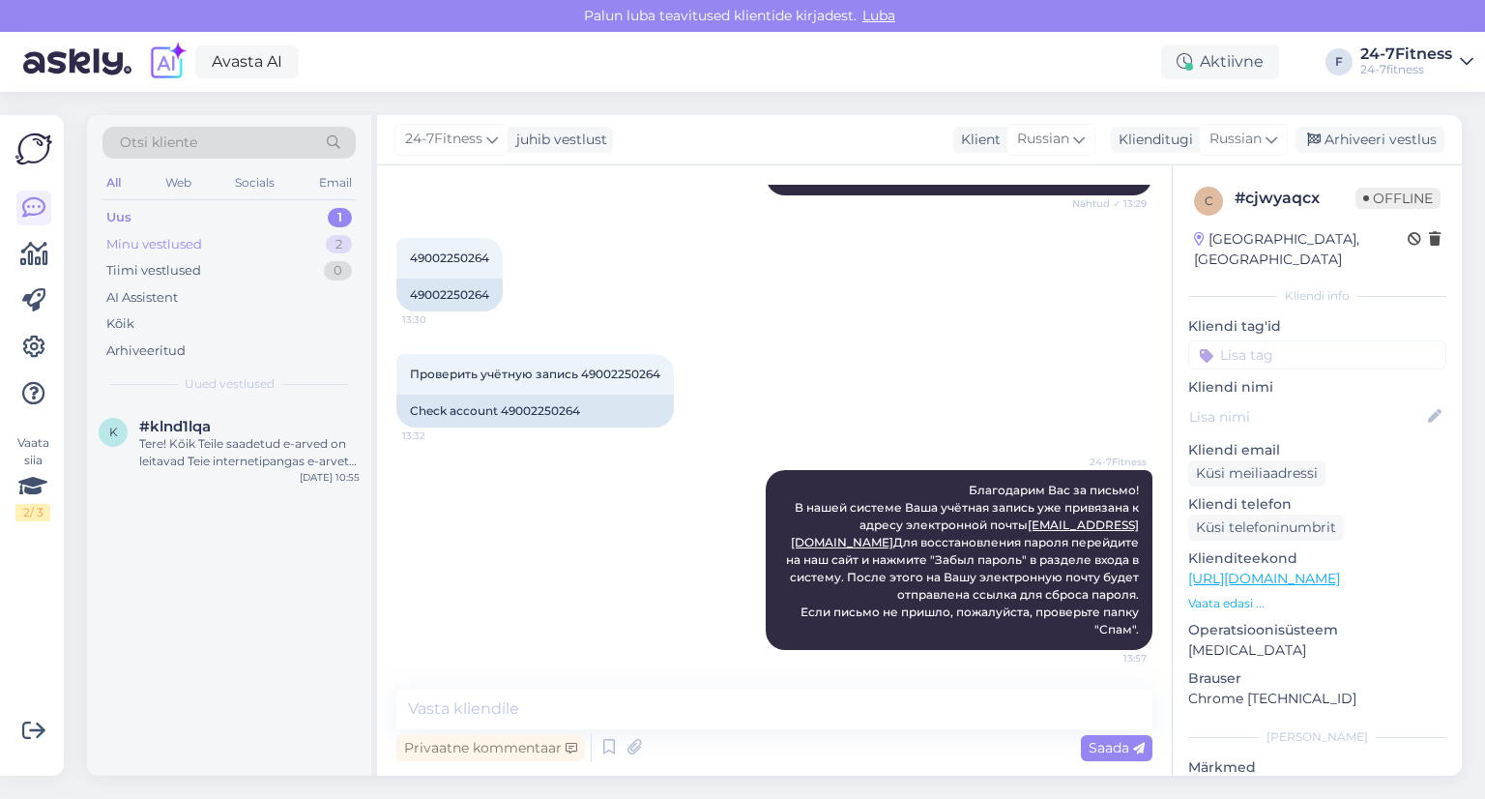
click at [170, 241] on div "Minu vestlused" at bounding box center [154, 244] width 96 height 19
click at [165, 211] on div "Uus 1" at bounding box center [228, 217] width 253 height 27
click at [245, 452] on div "Tere! Kõik Teile saadetud e-arved on leitavad Teie internetipangas e-arvete sek…" at bounding box center [249, 452] width 220 height 35
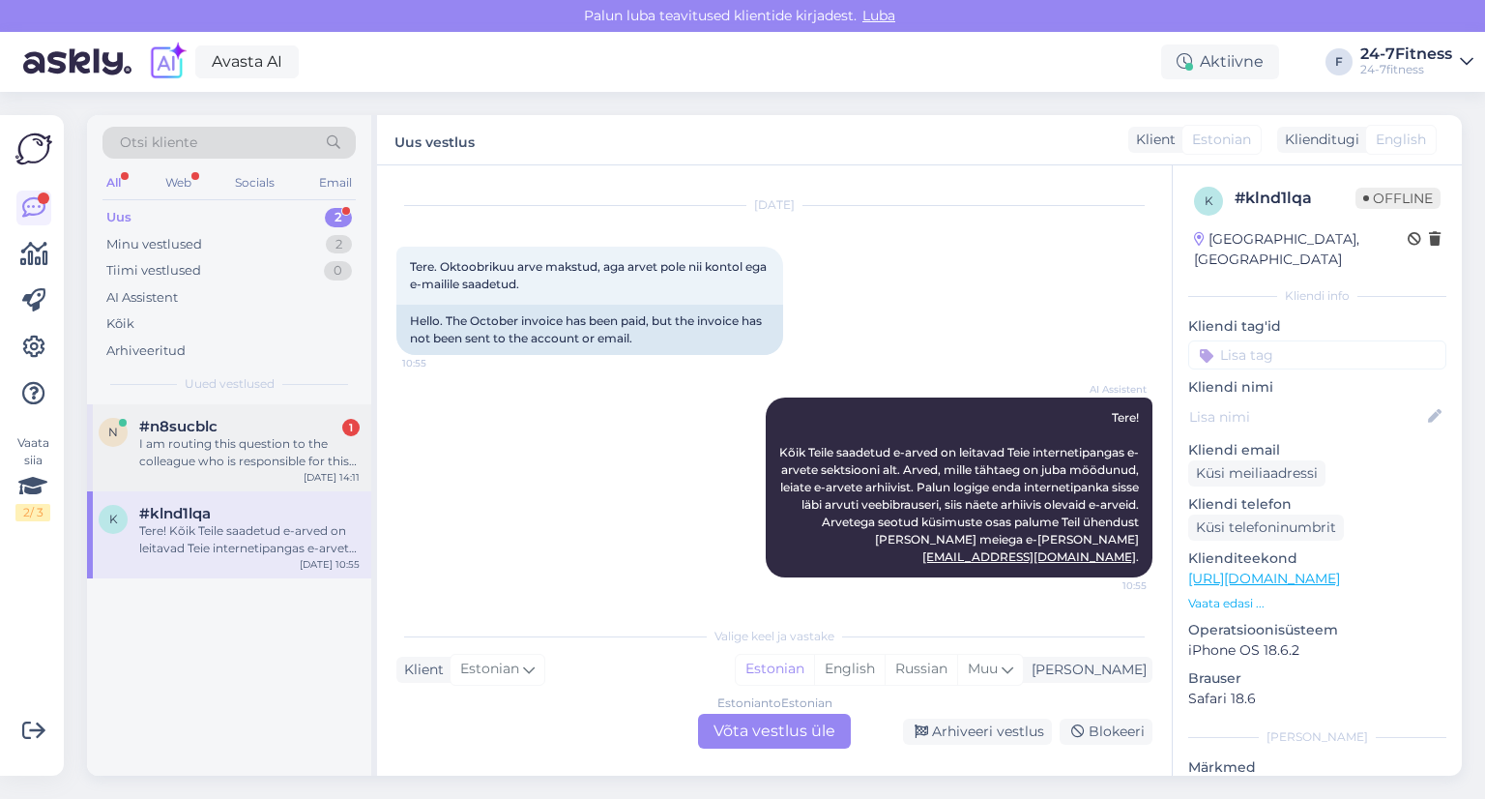
click at [223, 454] on div "I am routing this question to the colleague who is responsible for this topic. …" at bounding box center [249, 452] width 220 height 35
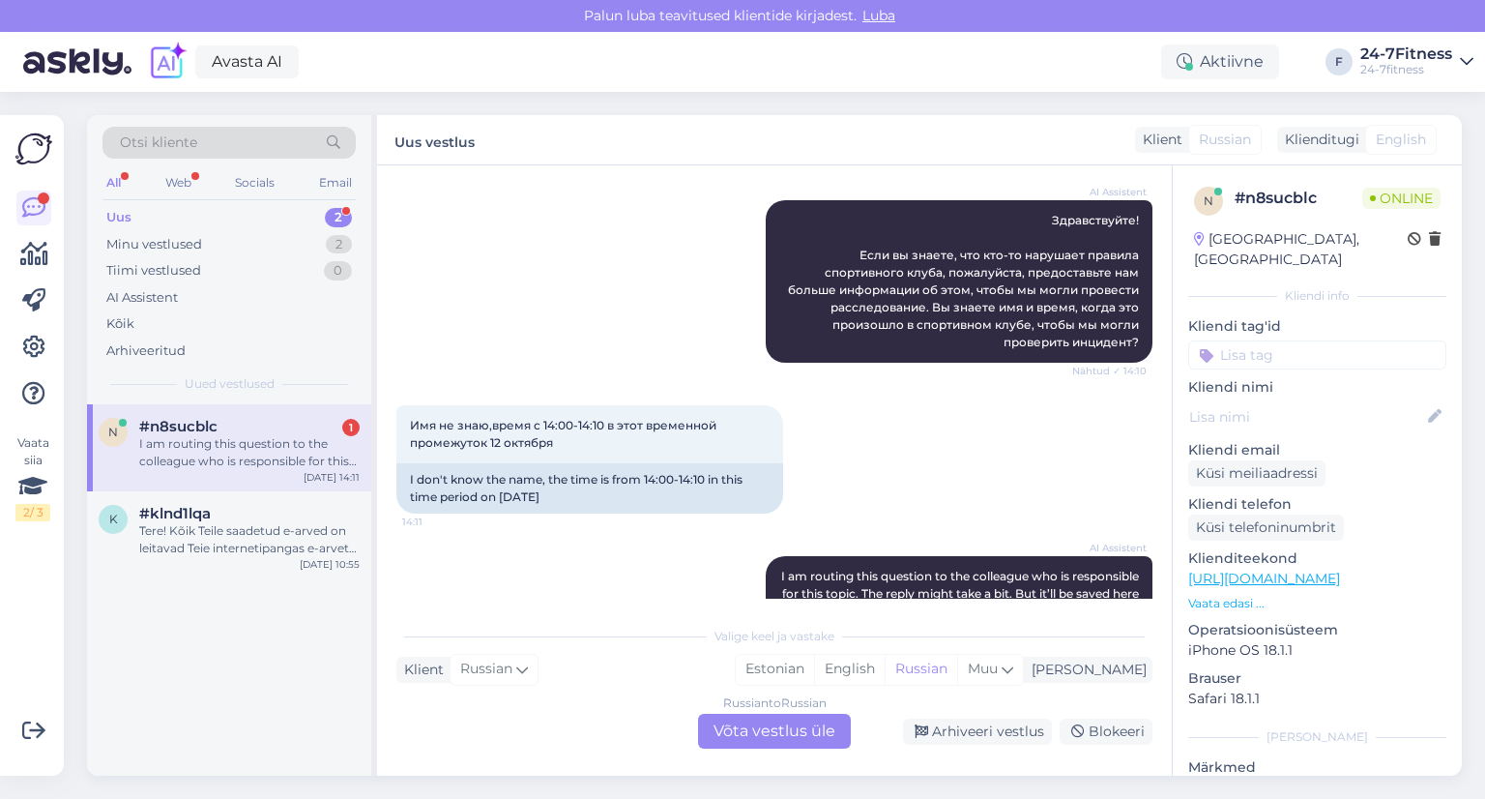
scroll to position [104, 0]
